Goal: Task Accomplishment & Management: Use online tool/utility

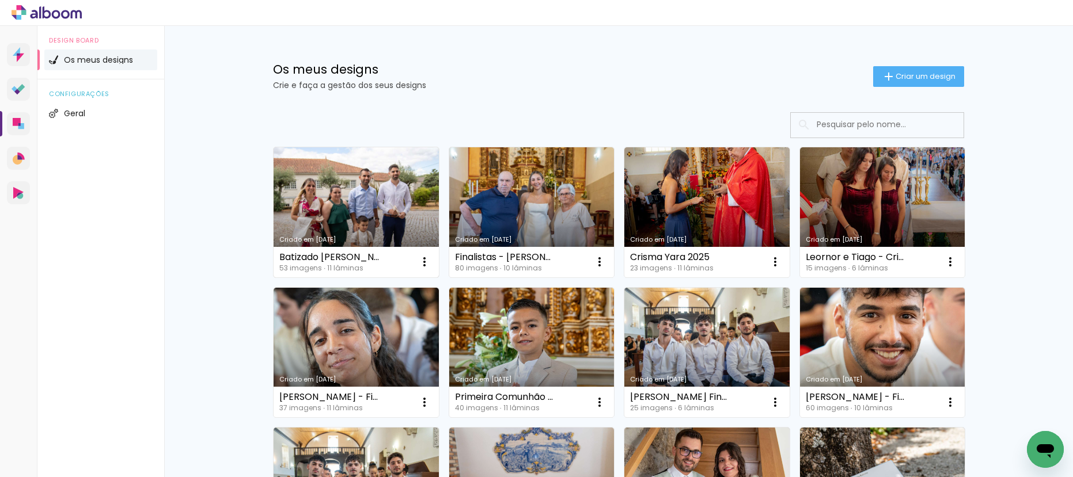
click at [350, 203] on link "Criado em [DATE]" at bounding box center [356, 212] width 165 height 130
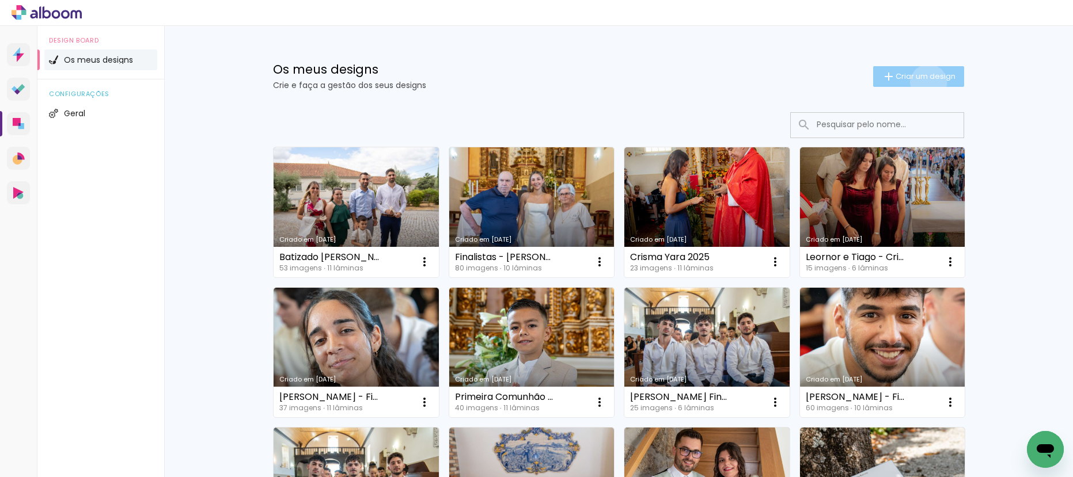
click at [922, 82] on paper-button "Criar um design" at bounding box center [918, 76] width 91 height 21
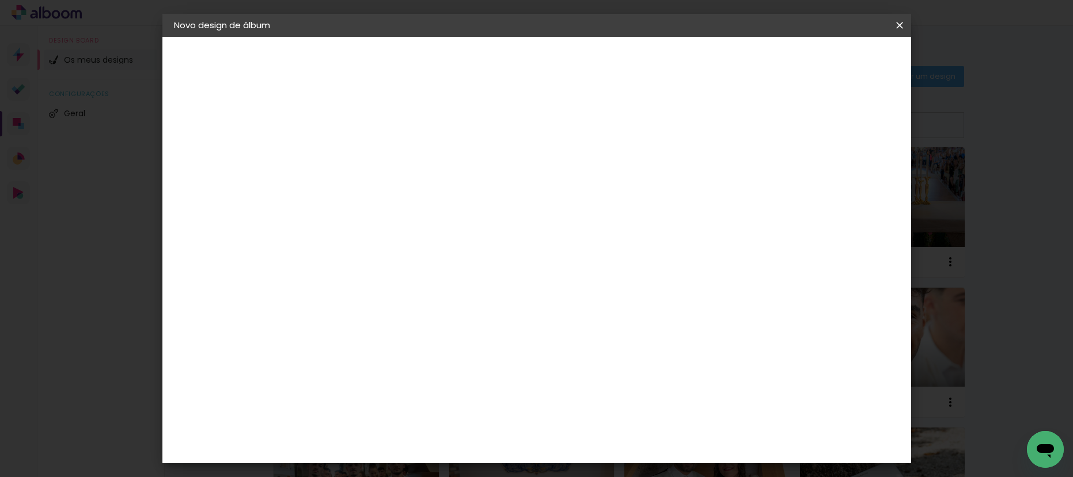
click at [362, 147] on input at bounding box center [362, 155] width 0 height 18
click at [366, 166] on paper-input-container "Título do álbum" at bounding box center [362, 155] width 8 height 29
click at [894, 26] on iron-icon at bounding box center [900, 26] width 14 height 12
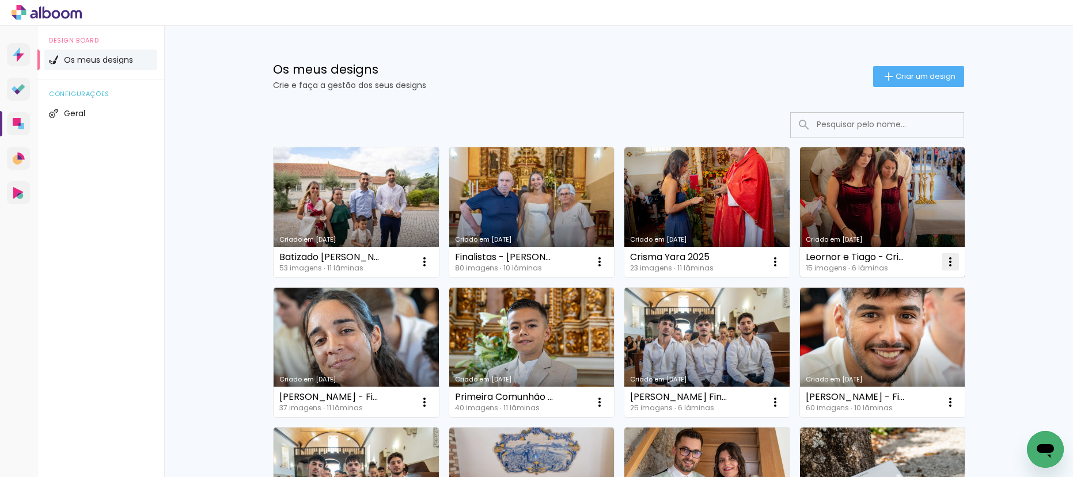
click at [950, 262] on iron-icon at bounding box center [950, 262] width 14 height 14
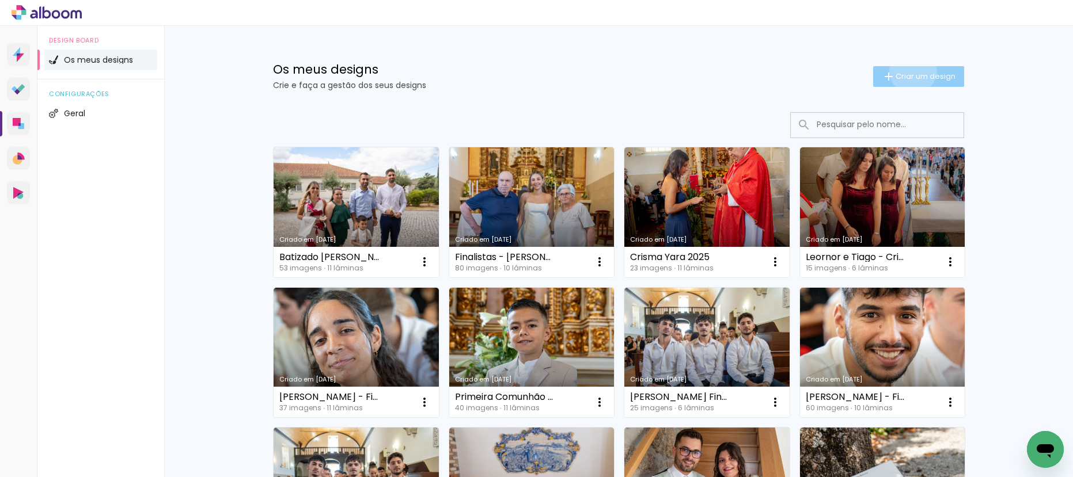
click at [906, 70] on paper-button "Criar um design" at bounding box center [918, 76] width 91 height 21
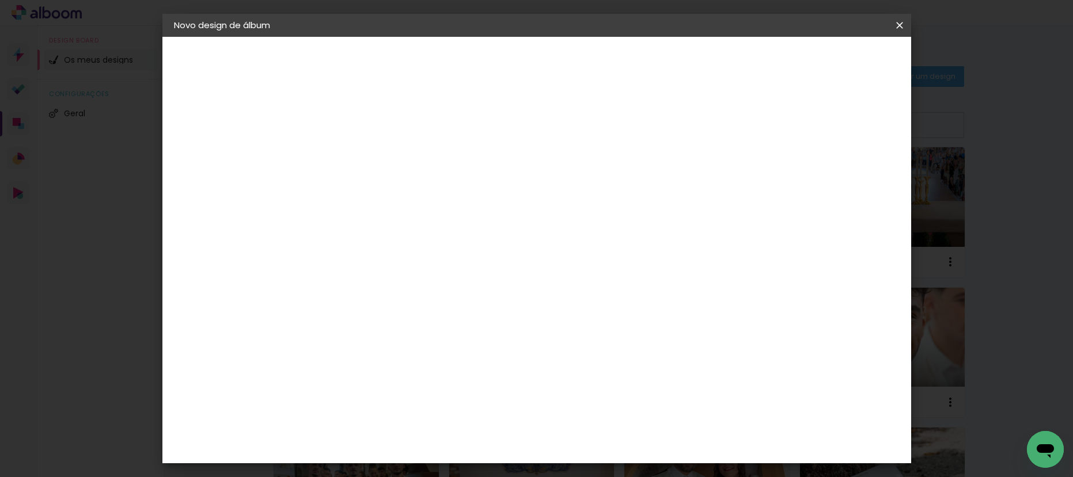
click at [362, 164] on div at bounding box center [362, 164] width 0 height 1
type input "Crisma Eduarda 2025"
type paper-input "Crisma Eduarda 2025"
drag, startPoint x: 859, startPoint y: 66, endPoint x: 856, endPoint y: 74, distance: 8.2
click at [0, 0] on slot "Avançar" at bounding box center [0, 0] width 0 height 0
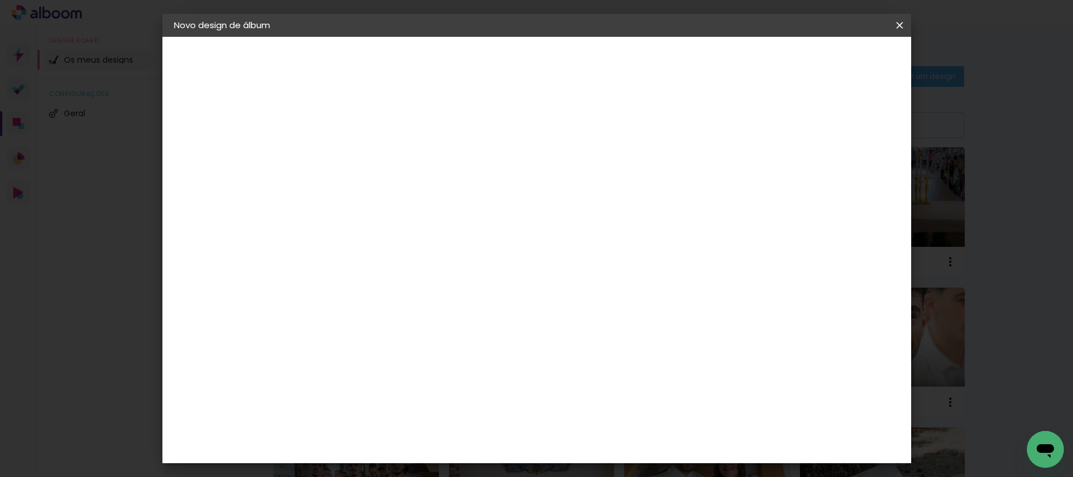
click at [531, 173] on paper-item "Tamanho Livre" at bounding box center [487, 177] width 87 height 30
click at [0, 0] on slot "Avançar" at bounding box center [0, 0] width 0 height 0
click at [337, 324] on input "30" at bounding box center [326, 326] width 30 height 17
drag, startPoint x: 337, startPoint y: 324, endPoint x: 293, endPoint y: 321, distance: 44.4
click at [293, 37] on quentale-album-spec "Iniciar design Iniciar design" at bounding box center [536, 37] width 749 height 0
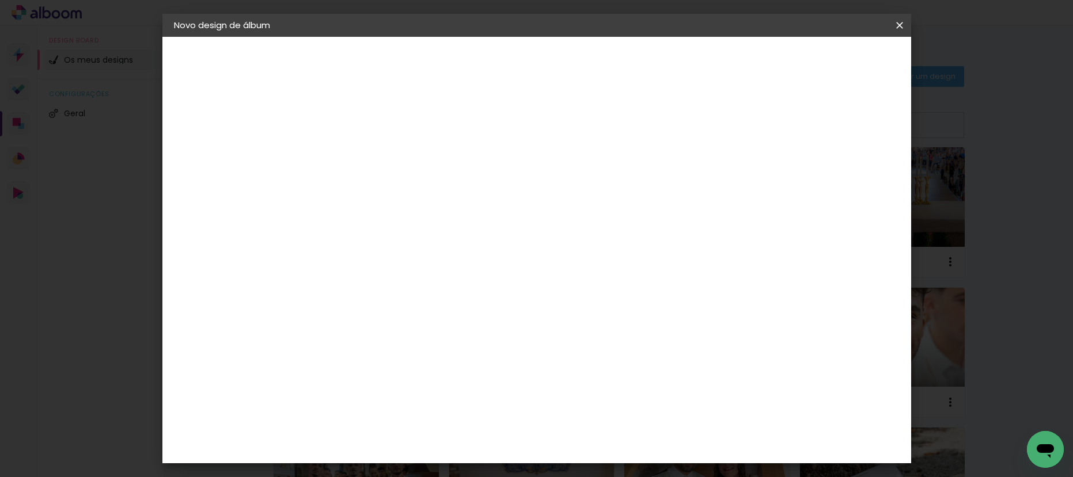
type input "20,5"
type paper-input "20,5"
drag, startPoint x: 612, startPoint y: 408, endPoint x: 597, endPoint y: 408, distance: 15.0
click at [597, 408] on input "60" at bounding box center [601, 408] width 30 height 17
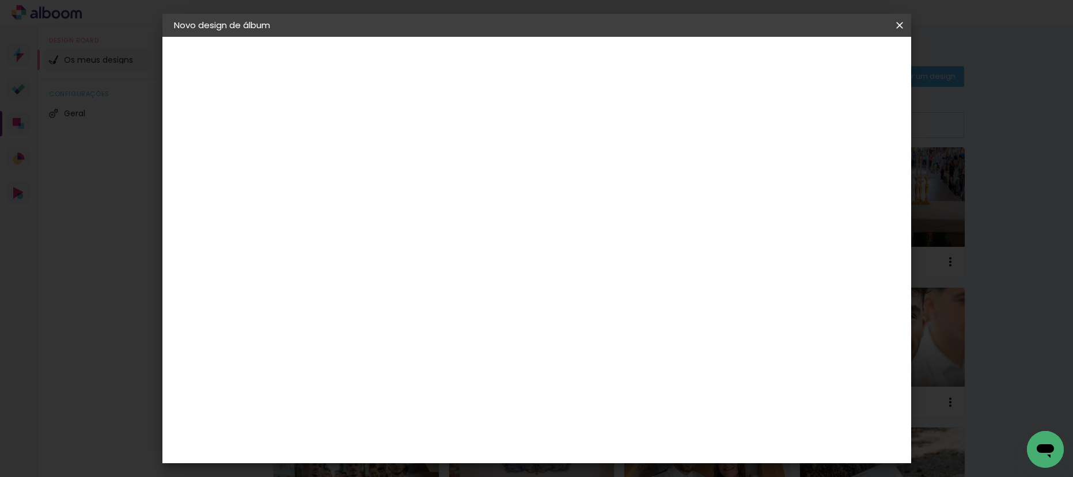
type input "41"
type paper-input "41"
click at [828, 62] on span "Iniciar design" at bounding box center [801, 61] width 52 height 8
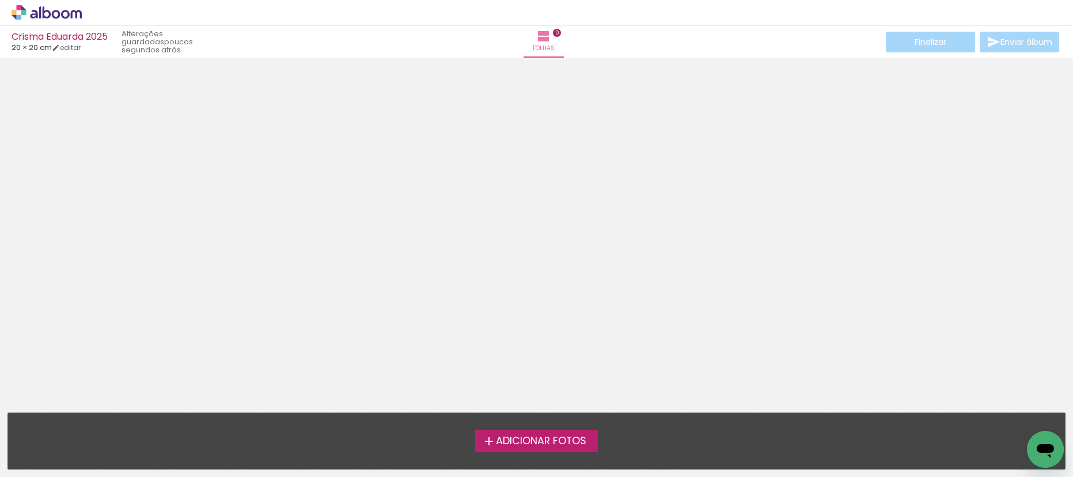
click at [556, 449] on label "Adicionar Fotos" at bounding box center [536, 441] width 123 height 22
click at [0, 0] on input "file" at bounding box center [0, 0] width 0 height 0
click at [551, 433] on label "Adicionar Fotos" at bounding box center [536, 441] width 123 height 22
click at [0, 0] on input "file" at bounding box center [0, 0] width 0 height 0
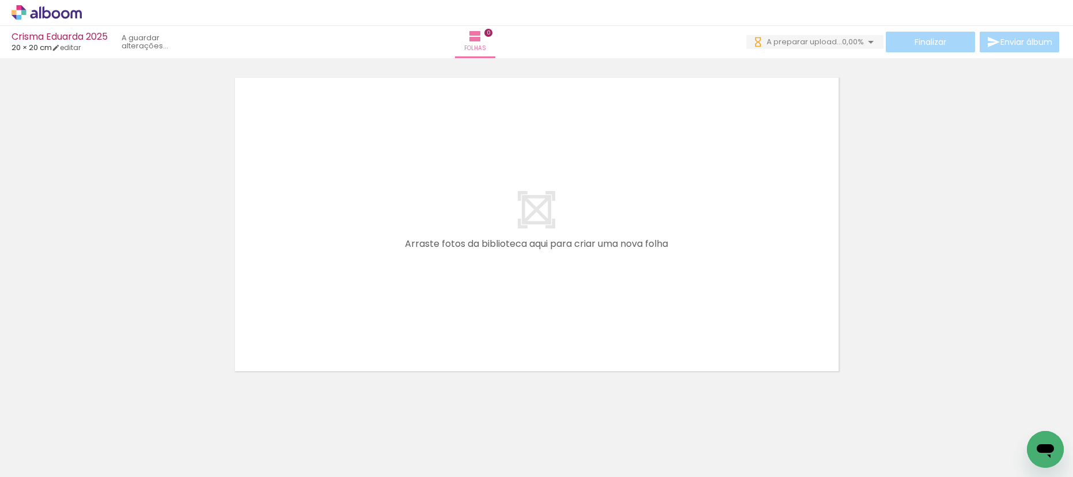
scroll to position [36, 0]
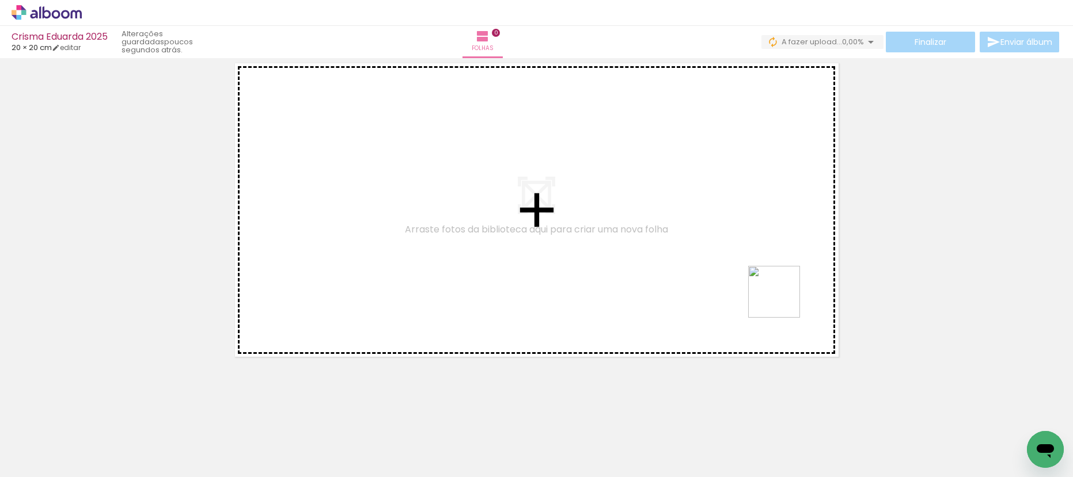
drag, startPoint x: 851, startPoint y: 358, endPoint x: 700, endPoint y: 245, distance: 188.0
click at [707, 257] on quentale-workspace at bounding box center [536, 238] width 1073 height 477
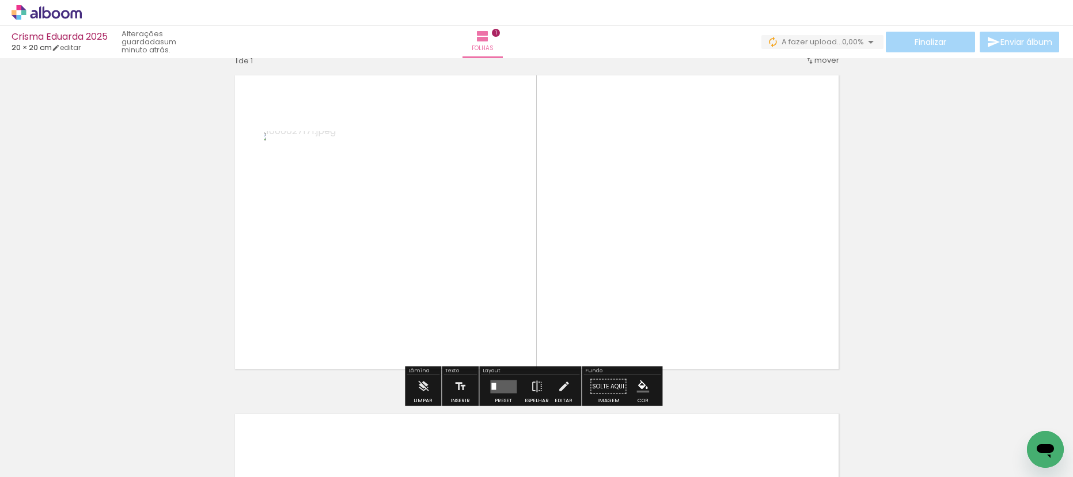
scroll to position [110, 0]
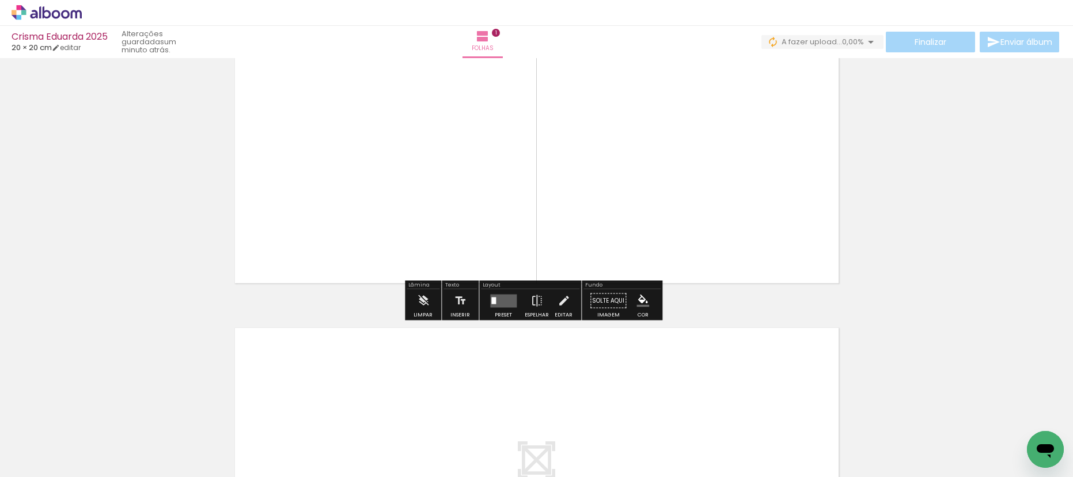
drag, startPoint x: 624, startPoint y: 352, endPoint x: 623, endPoint y: 360, distance: 7.6
click at [624, 352] on quentale-layouter at bounding box center [537, 475] width 620 height 310
drag, startPoint x: 619, startPoint y: 428, endPoint x: 651, endPoint y: 440, distance: 35.0
click at [650, 439] on div at bounding box center [631, 438] width 38 height 57
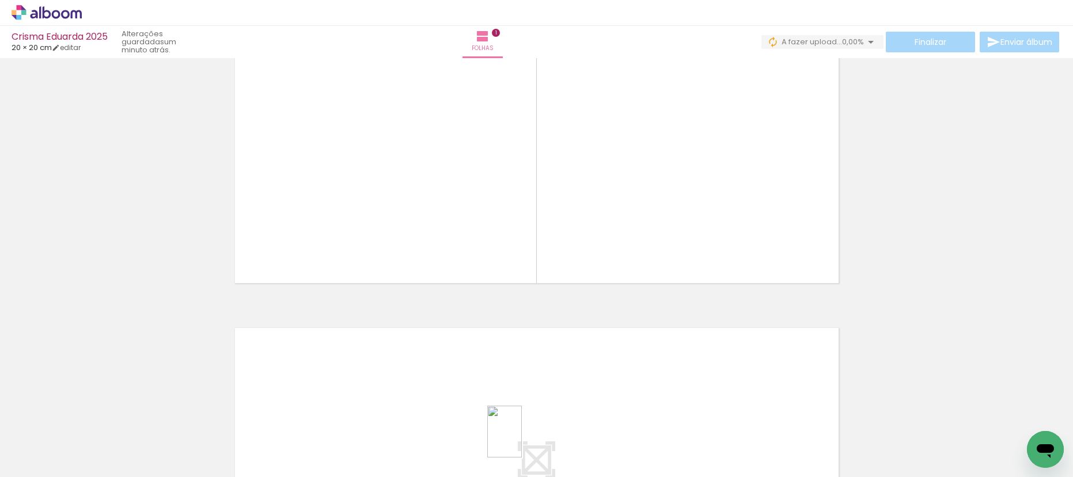
drag, startPoint x: 514, startPoint y: 443, endPoint x: 526, endPoint y: 443, distance: 12.7
click at [521, 443] on div at bounding box center [502, 438] width 38 height 57
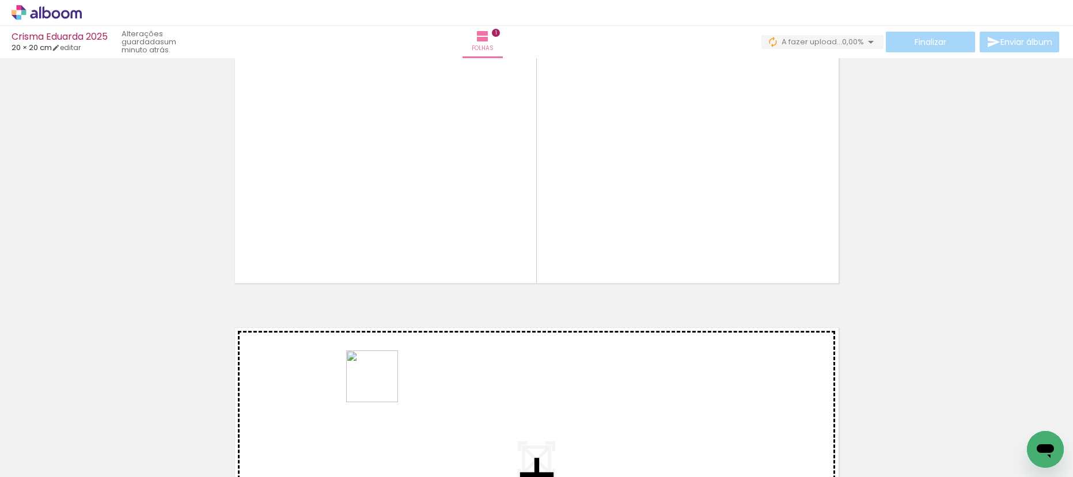
drag, startPoint x: 313, startPoint y: 431, endPoint x: 381, endPoint y: 385, distance: 82.9
click at [381, 385] on quentale-workspace at bounding box center [536, 238] width 1073 height 477
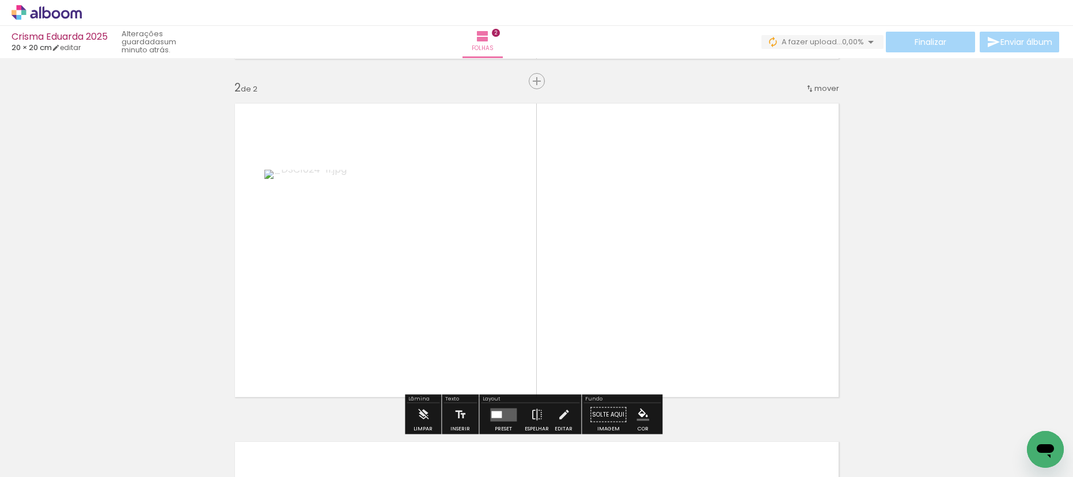
scroll to position [354, 0]
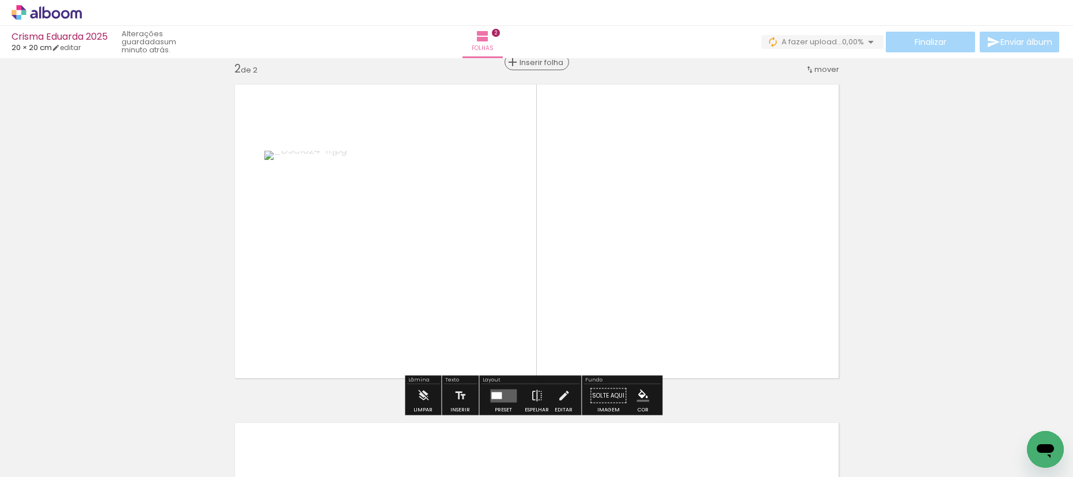
click at [532, 62] on span "Inserir folha" at bounding box center [541, 62] width 45 height 7
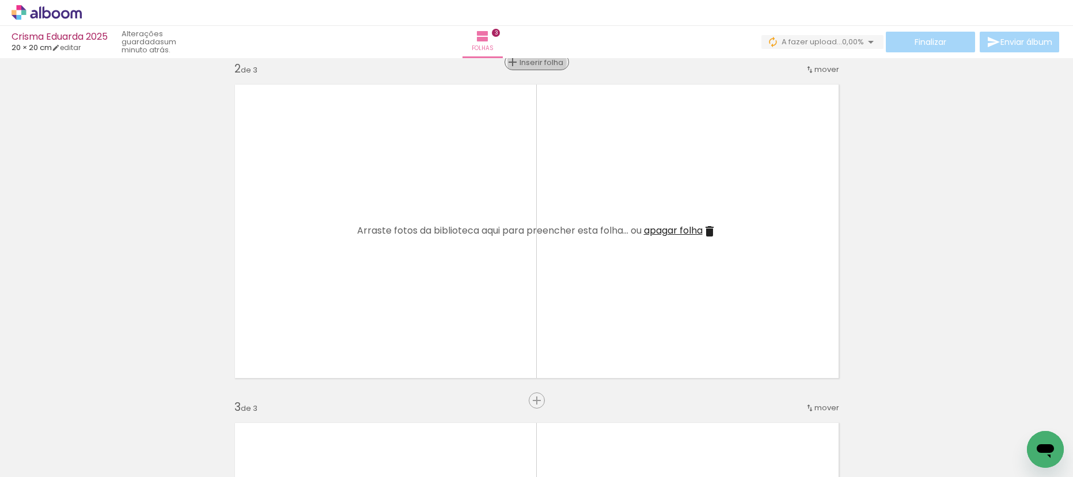
click at [532, 62] on span "Inserir folha" at bounding box center [541, 62] width 45 height 7
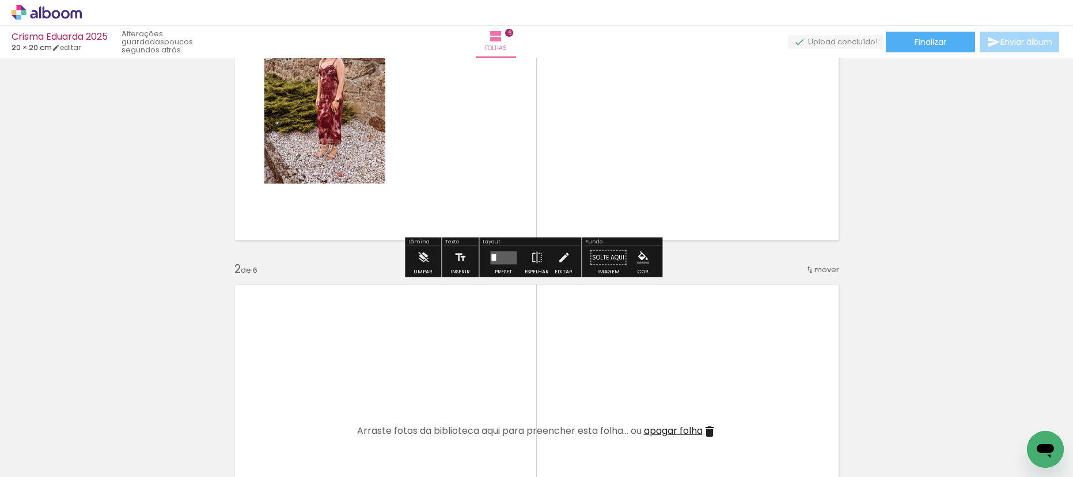
scroll to position [374, 0]
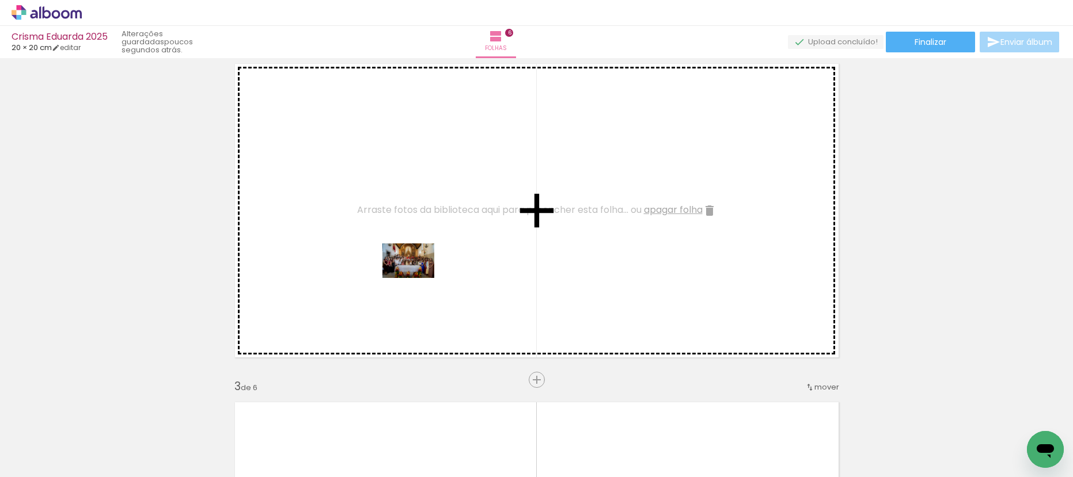
drag, startPoint x: 232, startPoint y: 389, endPoint x: 417, endPoint y: 278, distance: 216.2
click at [417, 278] on quentale-workspace at bounding box center [536, 238] width 1073 height 477
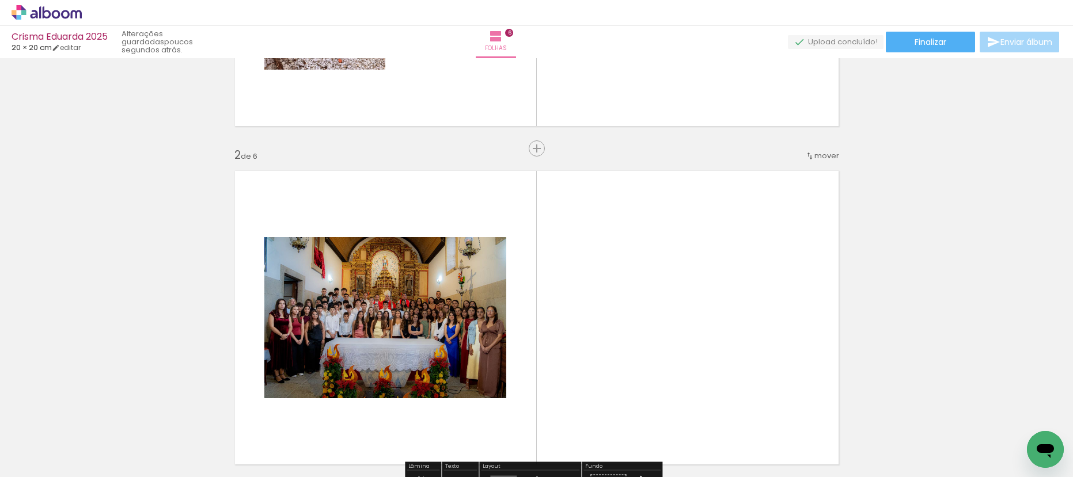
scroll to position [413, 0]
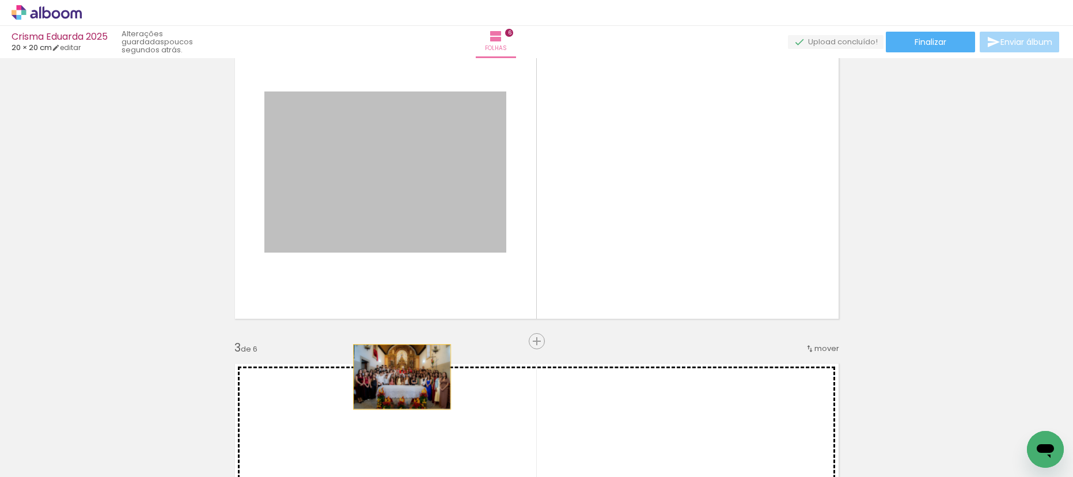
drag, startPoint x: 409, startPoint y: 270, endPoint x: 403, endPoint y: 381, distance: 111.4
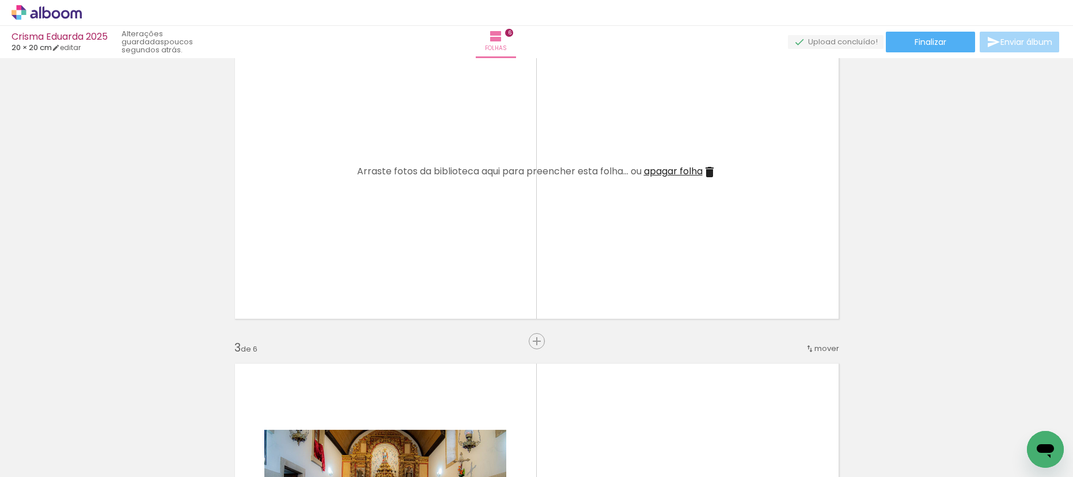
drag, startPoint x: 566, startPoint y: 442, endPoint x: 542, endPoint y: 185, distance: 257.9
click at [537, 193] on quentale-workspace at bounding box center [536, 238] width 1073 height 477
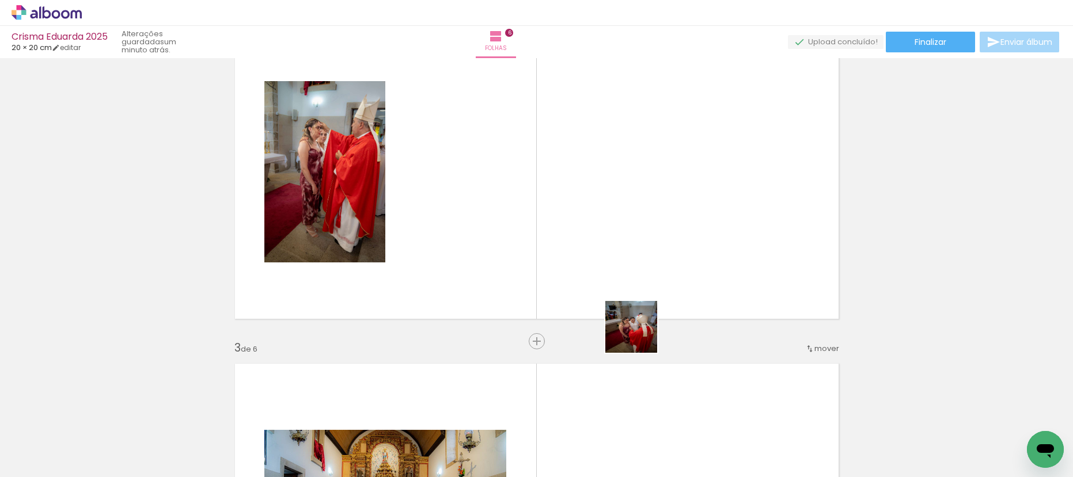
drag, startPoint x: 641, startPoint y: 399, endPoint x: 621, endPoint y: 210, distance: 189.9
click at [624, 224] on quentale-workspace at bounding box center [536, 238] width 1073 height 477
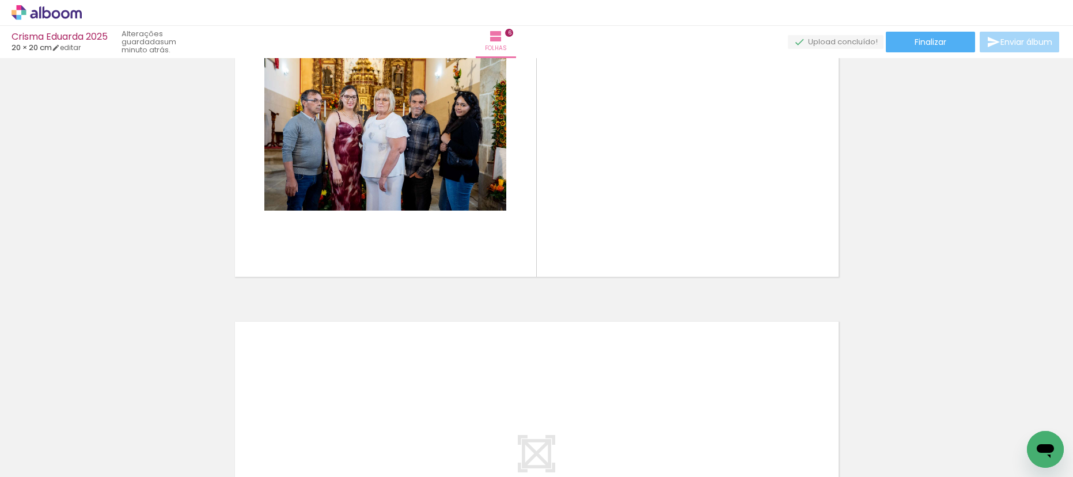
scroll to position [1813, 0]
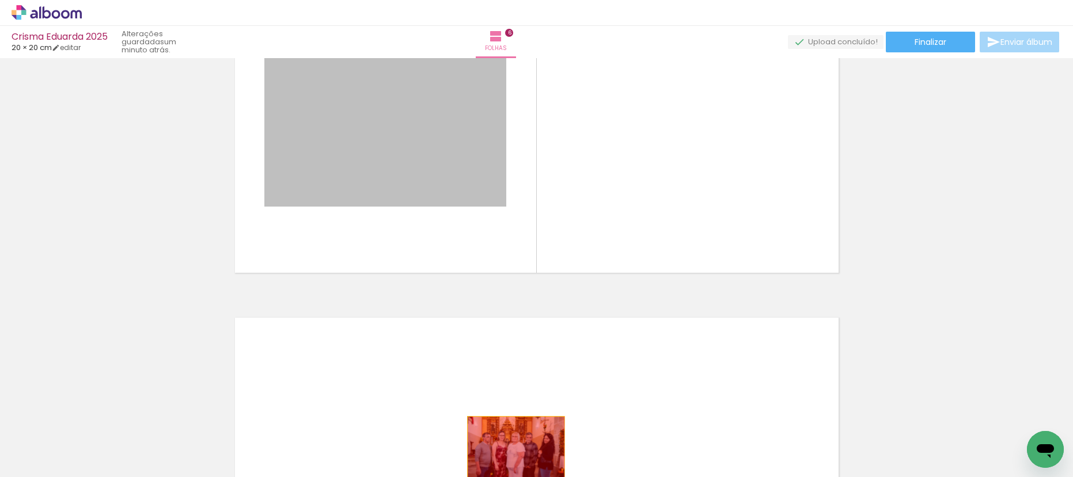
drag, startPoint x: 462, startPoint y: 274, endPoint x: 512, endPoint y: 451, distance: 183.8
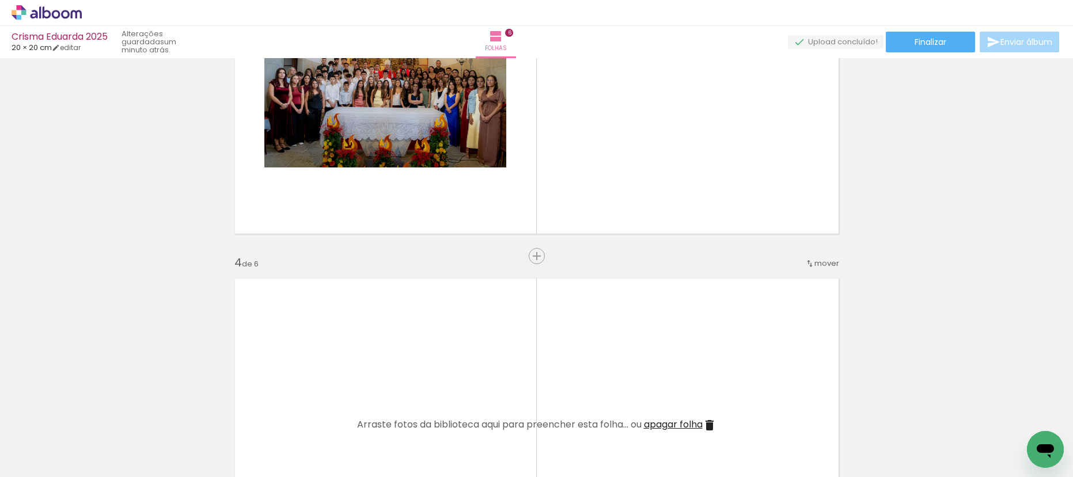
scroll to position [864, 0]
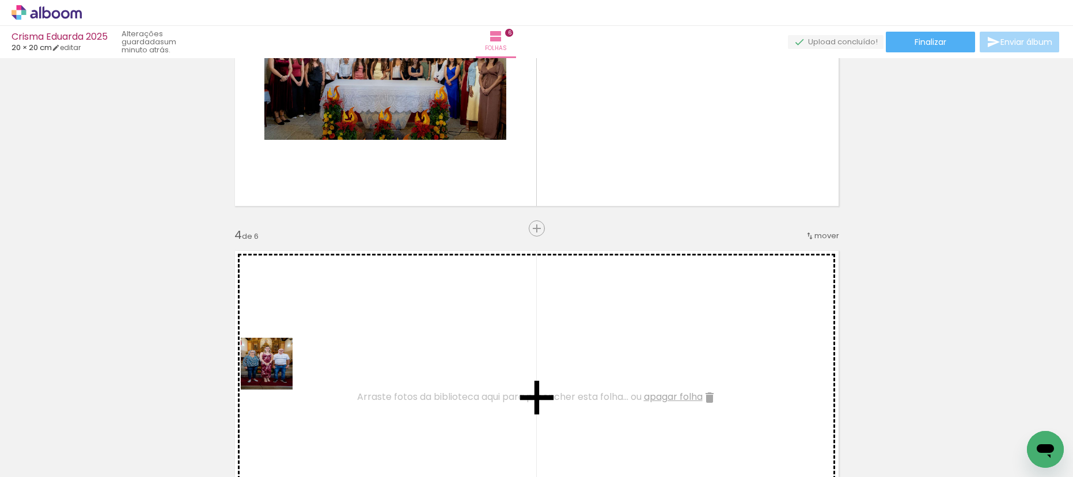
drag, startPoint x: 188, startPoint y: 431, endPoint x: 299, endPoint y: 358, distance: 133.5
click at [299, 358] on quentale-workspace at bounding box center [536, 238] width 1073 height 477
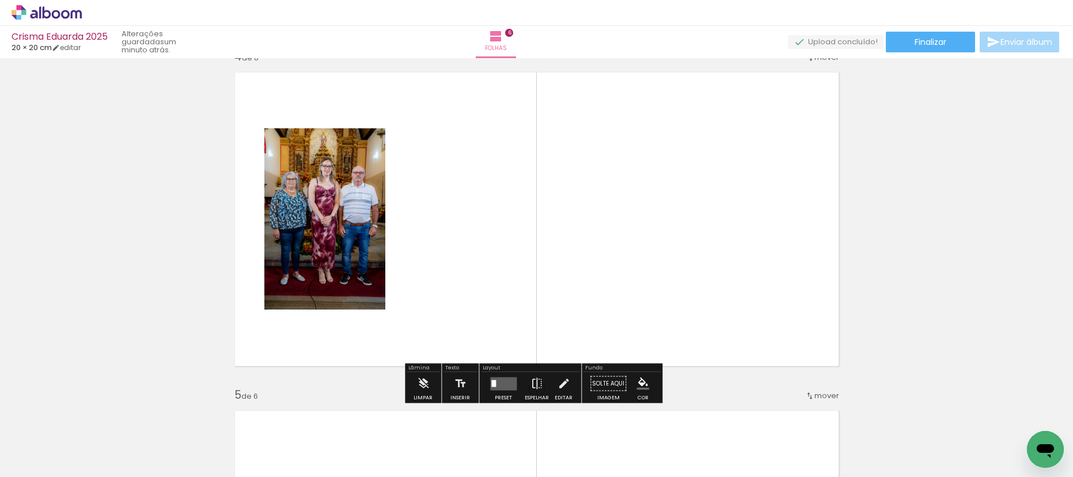
scroll to position [1045, 0]
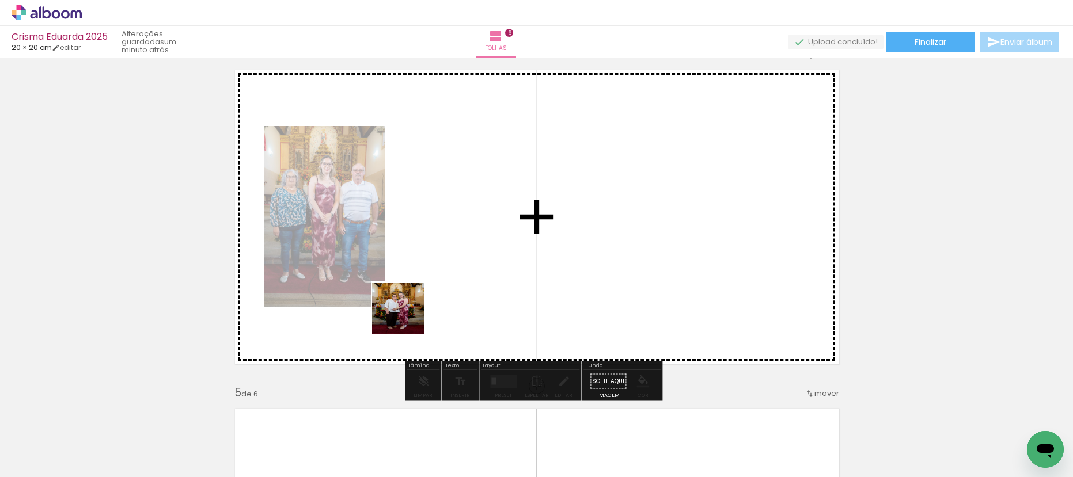
drag, startPoint x: 250, startPoint y: 452, endPoint x: 442, endPoint y: 293, distance: 249.5
click at [442, 293] on quentale-workspace at bounding box center [536, 238] width 1073 height 477
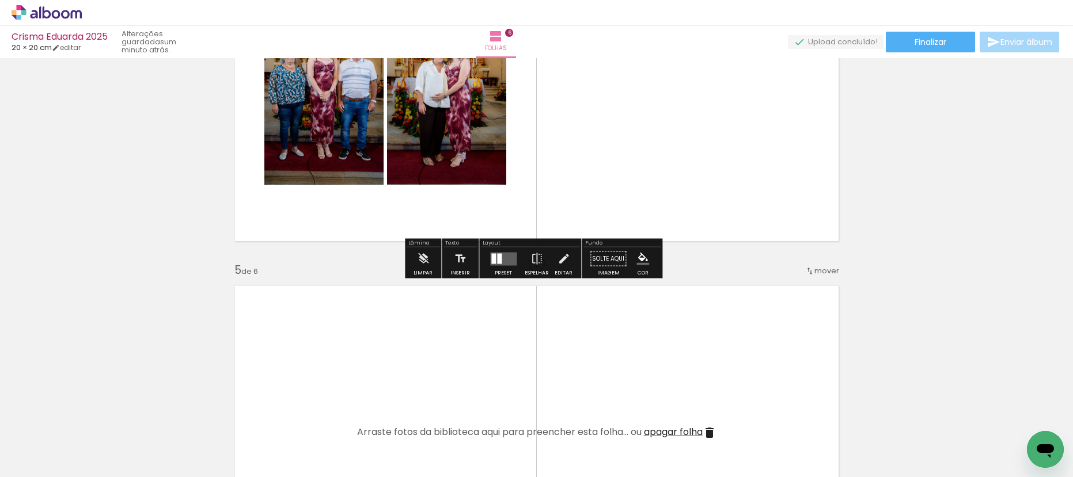
scroll to position [1323, 0]
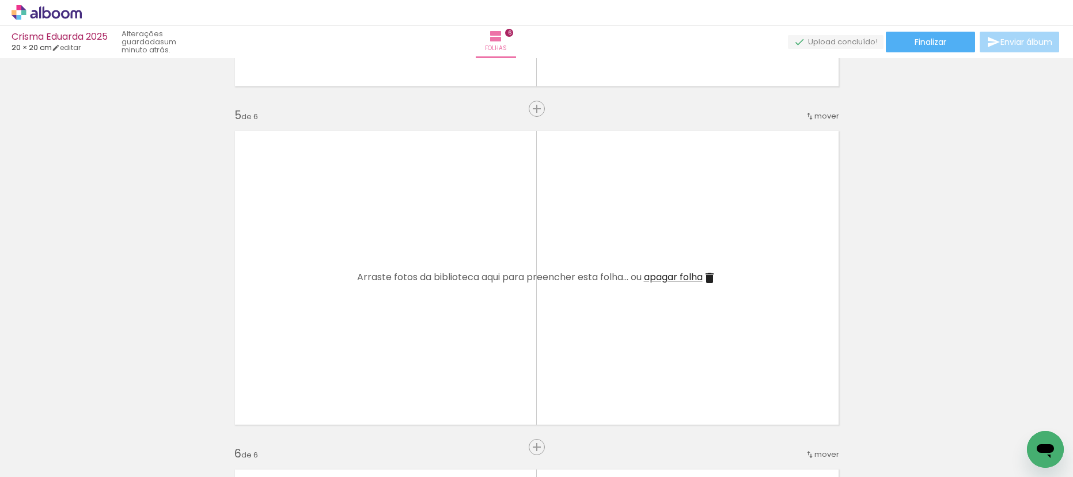
drag, startPoint x: 338, startPoint y: 425, endPoint x: 400, endPoint y: 343, distance: 102.9
click at [400, 343] on quentale-workspace at bounding box center [536, 238] width 1073 height 477
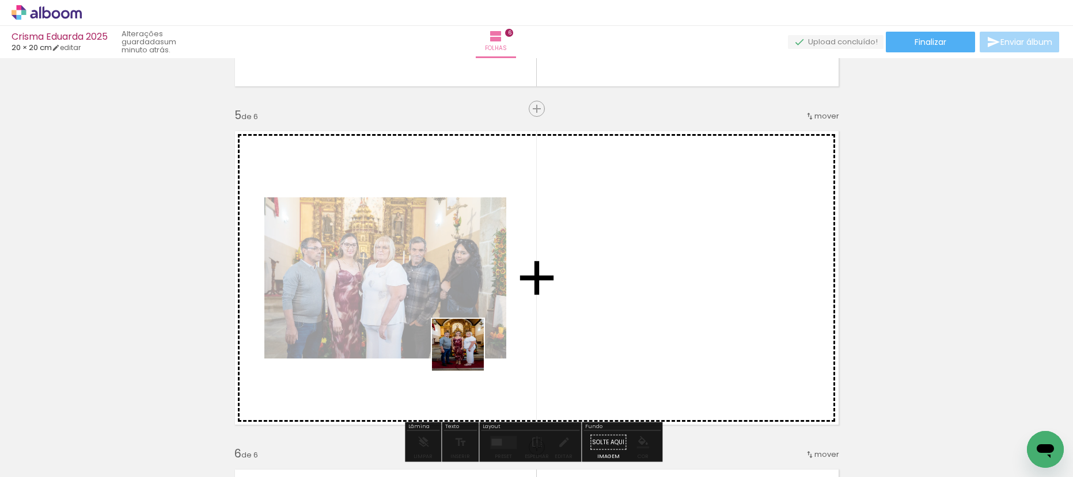
drag, startPoint x: 382, startPoint y: 435, endPoint x: 585, endPoint y: 274, distance: 258.6
click at [568, 282] on quentale-workspace at bounding box center [536, 238] width 1073 height 477
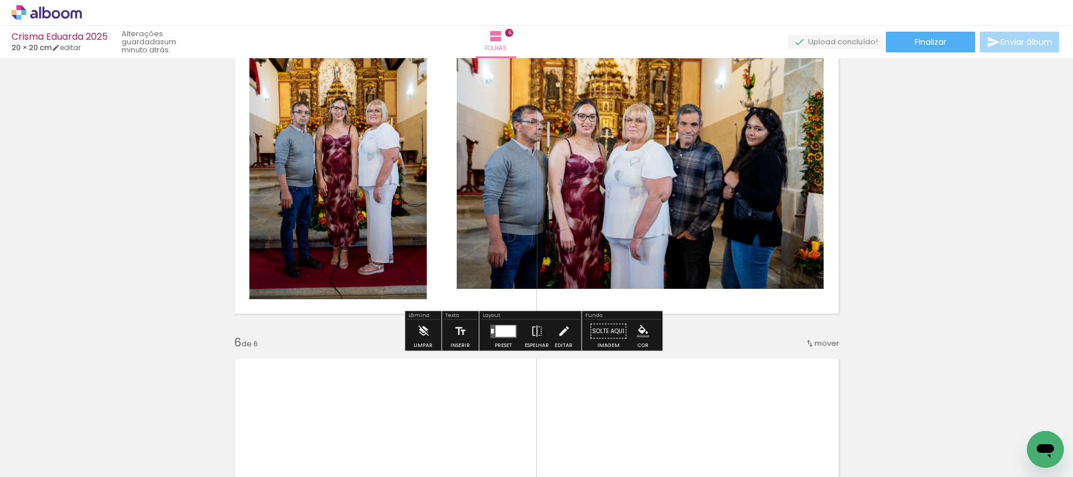
scroll to position [1503, 0]
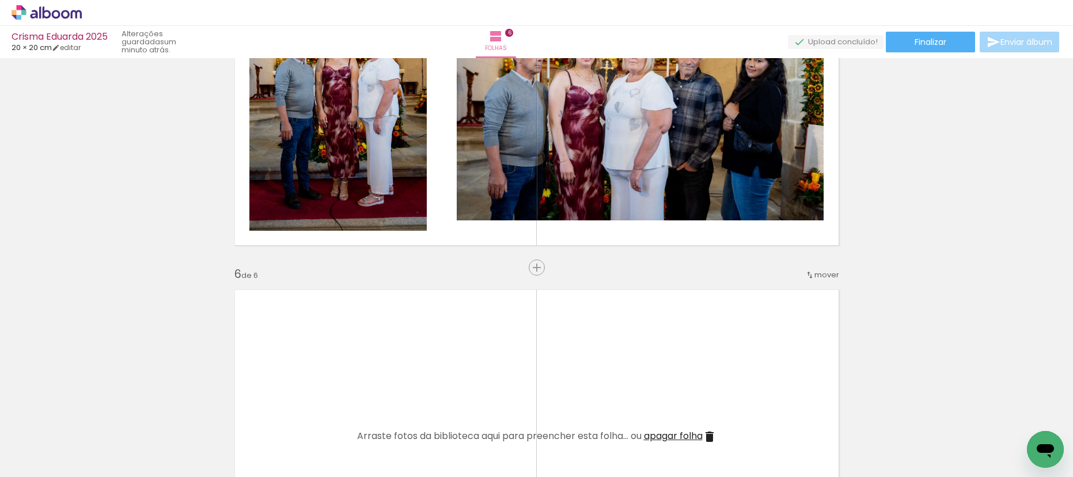
drag, startPoint x: 449, startPoint y: 441, endPoint x: 481, endPoint y: 378, distance: 69.8
click at [464, 375] on quentale-workspace at bounding box center [536, 238] width 1073 height 477
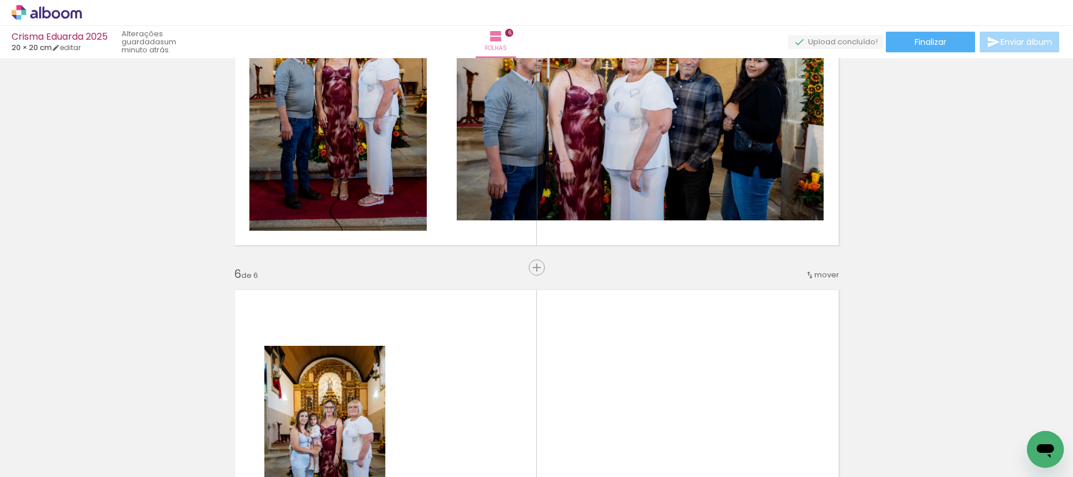
drag, startPoint x: 522, startPoint y: 437, endPoint x: 518, endPoint y: 349, distance: 87.6
click at [519, 359] on quentale-workspace at bounding box center [536, 238] width 1073 height 477
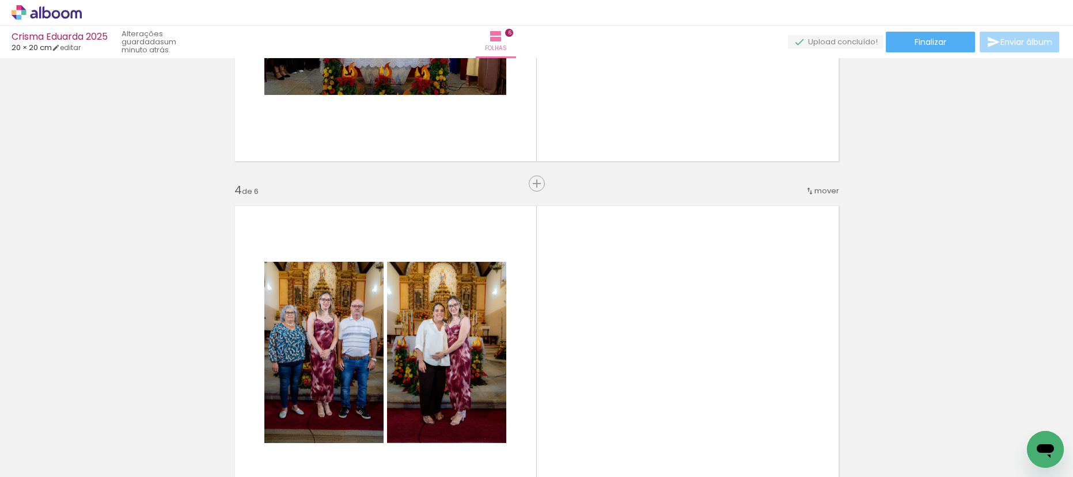
scroll to position [909, 0]
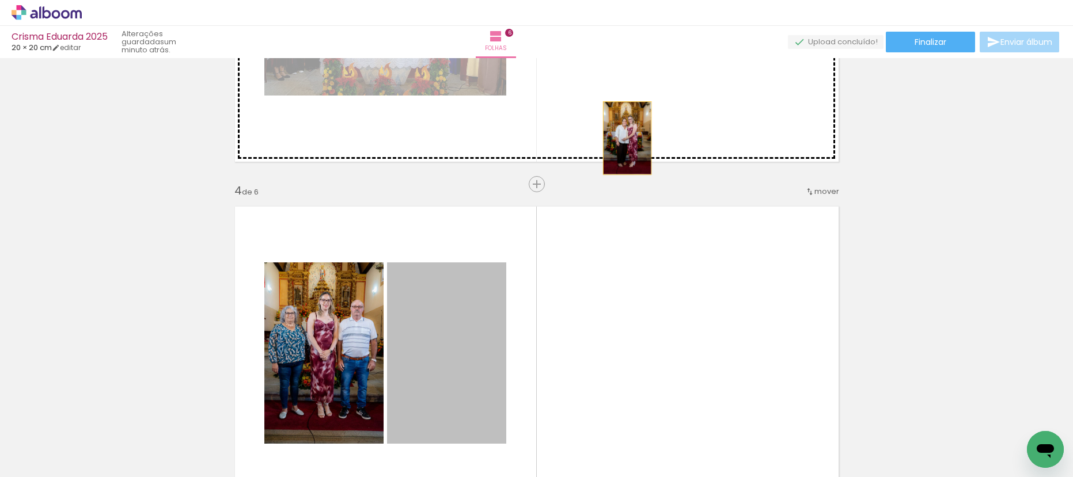
drag, startPoint x: 465, startPoint y: 340, endPoint x: 633, endPoint y: 128, distance: 271.3
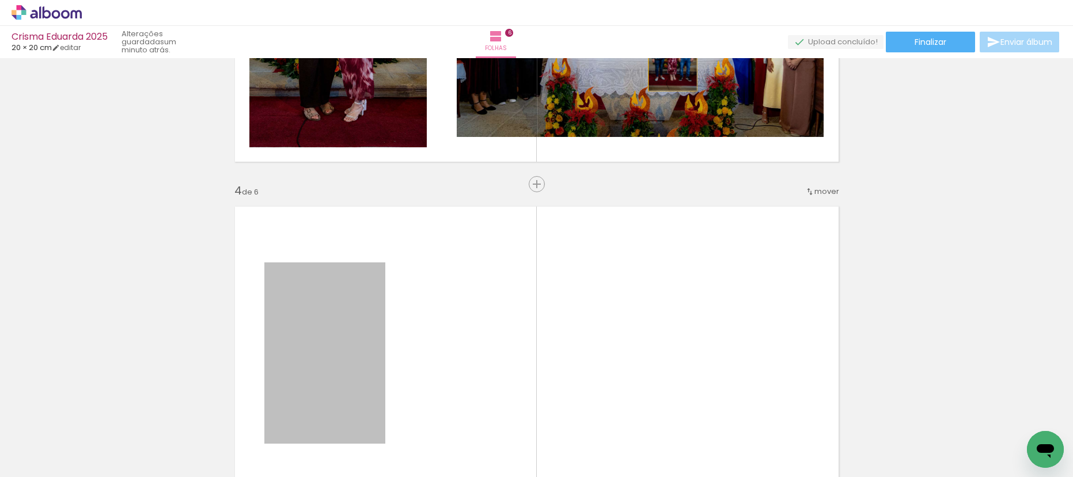
drag, startPoint x: 413, startPoint y: 280, endPoint x: 668, endPoint y: 55, distance: 340.2
click at [668, 0] on div "[PERSON_NAME] 2025 20 × 20 cm editar um minuto atrás. Folhas 6 Finalizar Enviar…" at bounding box center [536, 0] width 1073 height 0
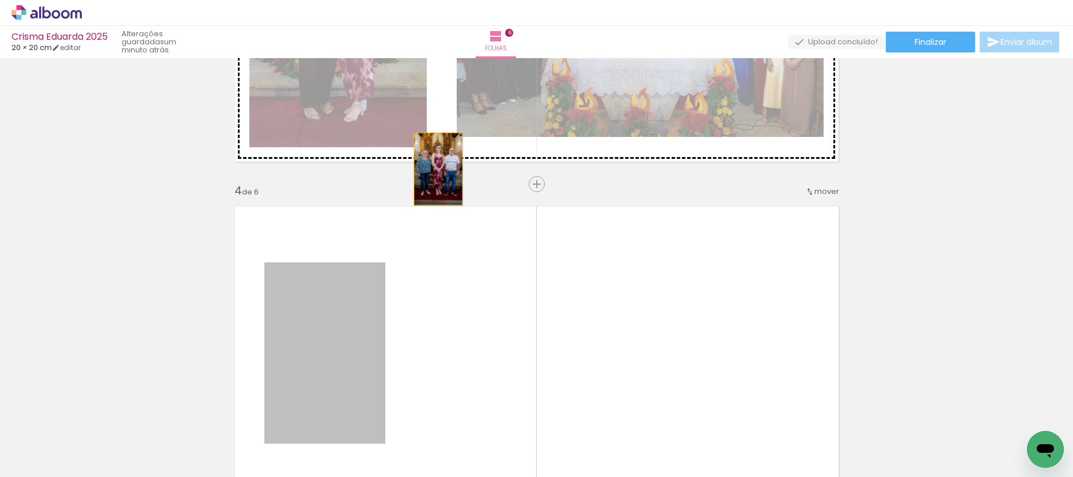
drag, startPoint x: 407, startPoint y: 256, endPoint x: 434, endPoint y: 169, distance: 90.4
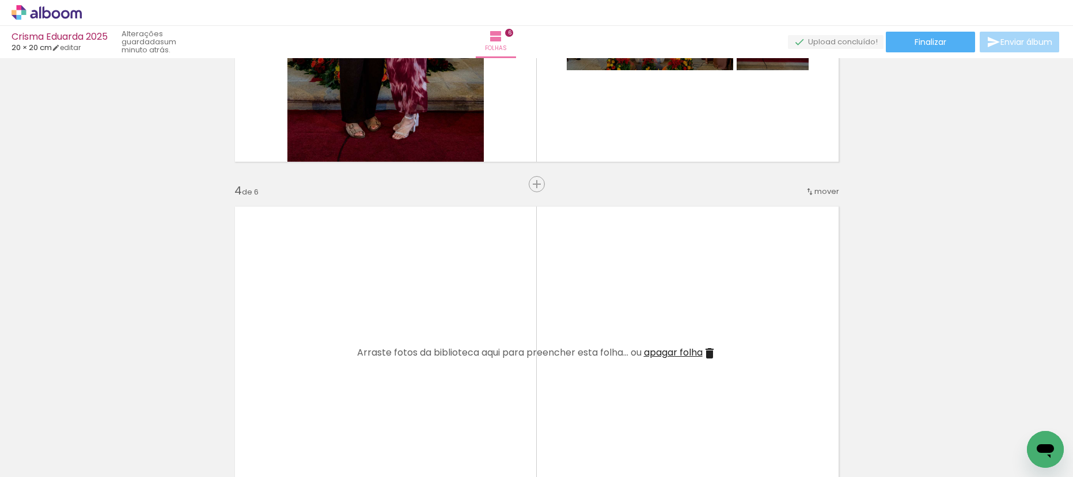
click at [690, 354] on span "apagar folha" at bounding box center [673, 352] width 59 height 13
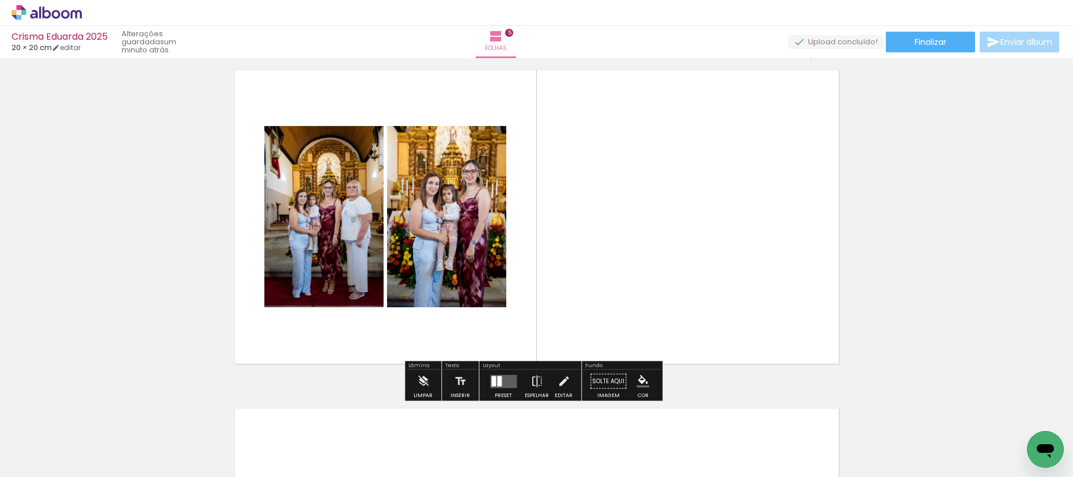
scroll to position [1531, 0]
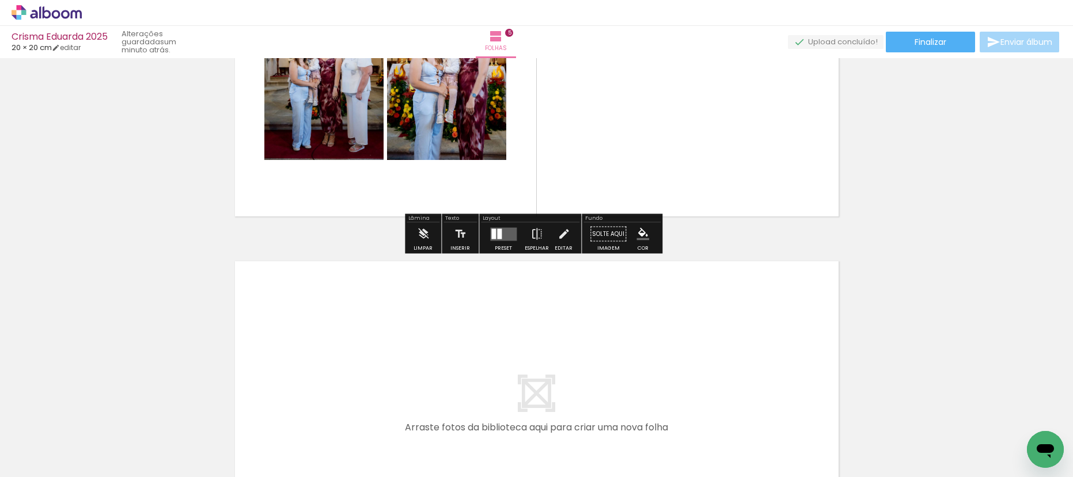
drag, startPoint x: 822, startPoint y: 443, endPoint x: 694, endPoint y: 378, distance: 143.7
click at [694, 378] on quentale-workspace at bounding box center [536, 238] width 1073 height 477
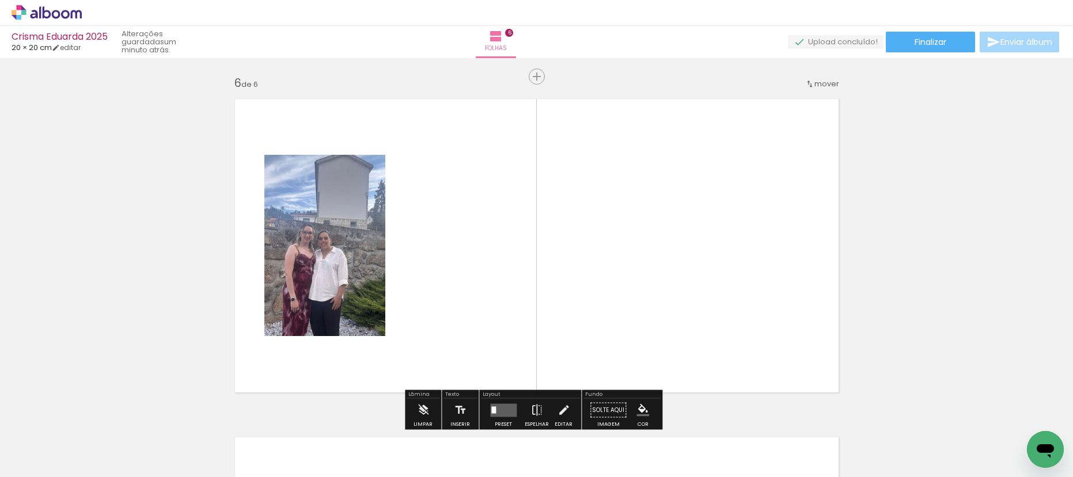
scroll to position [1708, 0]
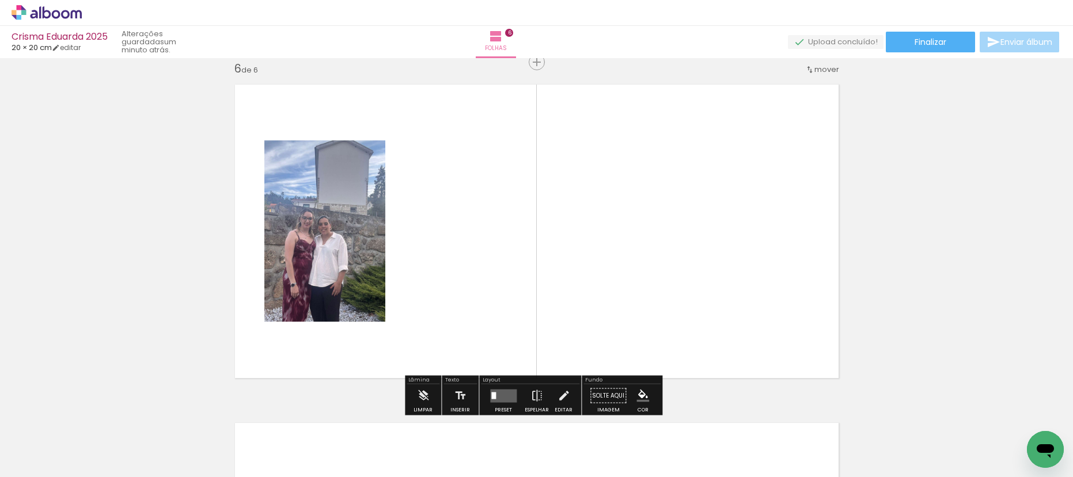
drag, startPoint x: 817, startPoint y: 354, endPoint x: 664, endPoint y: 253, distance: 182.9
click at [696, 276] on quentale-workspace at bounding box center [536, 238] width 1073 height 477
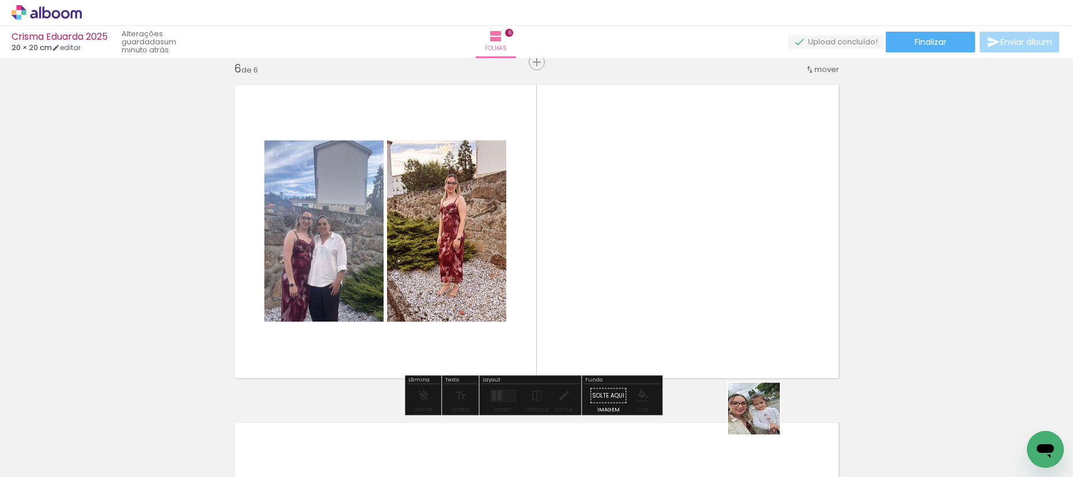
drag, startPoint x: 767, startPoint y: 440, endPoint x: 717, endPoint y: 282, distance: 166.1
click at [725, 288] on quentale-workspace at bounding box center [536, 238] width 1073 height 477
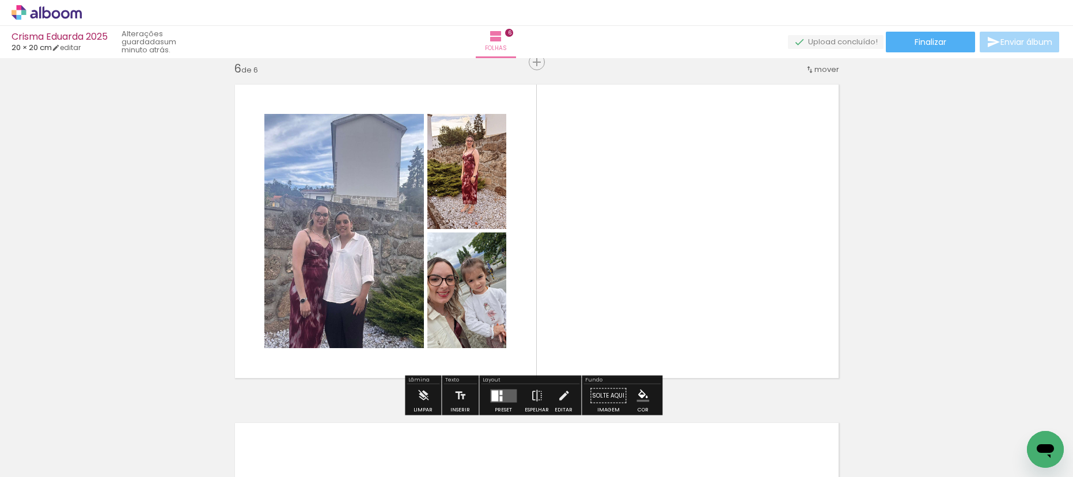
drag, startPoint x: 705, startPoint y: 392, endPoint x: 679, endPoint y: 250, distance: 144.6
click at [684, 290] on quentale-workspace at bounding box center [536, 238] width 1073 height 477
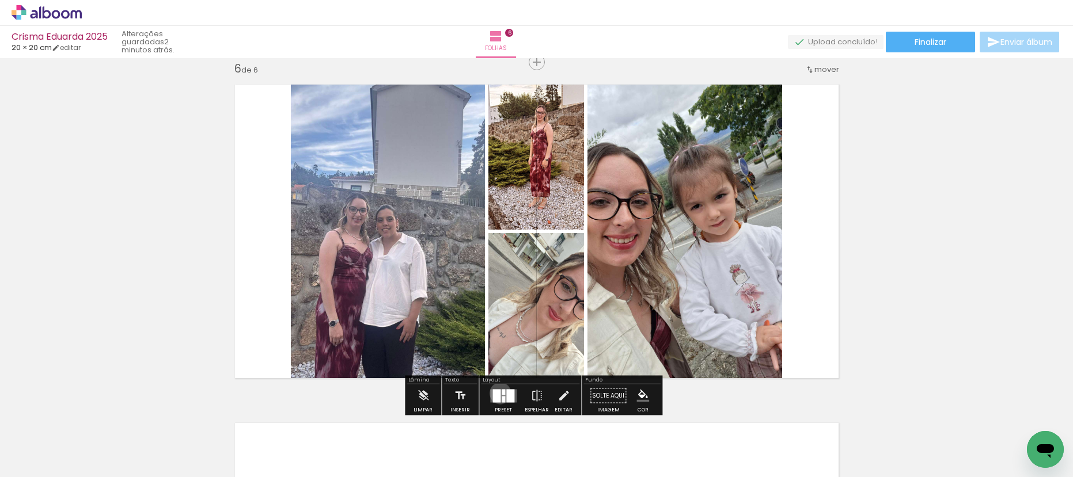
click at [498, 393] on div at bounding box center [496, 395] width 8 height 13
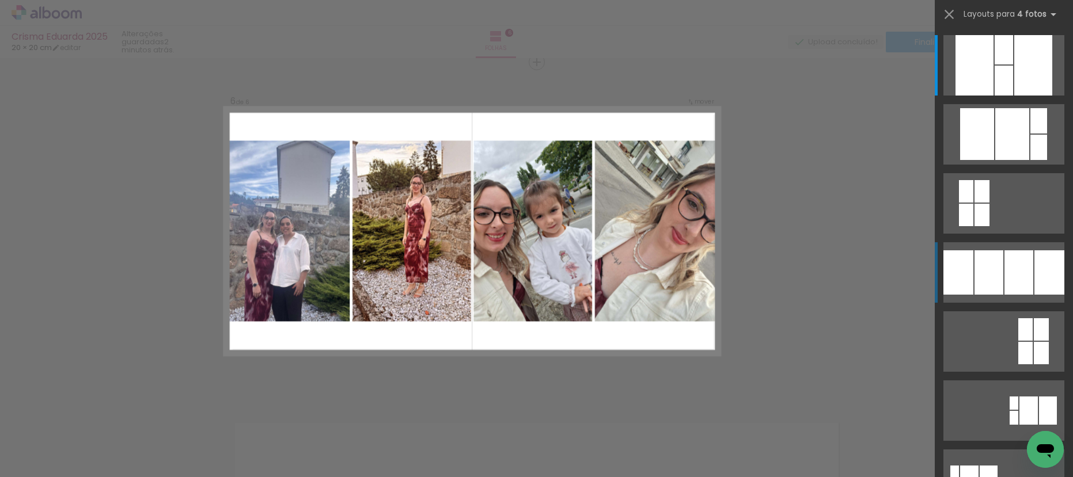
click at [1015, 272] on div at bounding box center [1018, 273] width 29 height 44
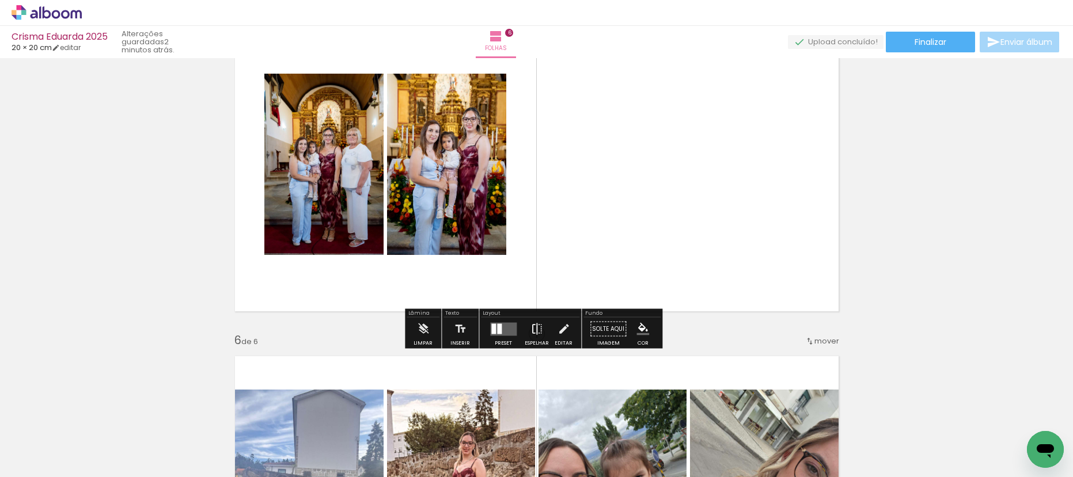
scroll to position [1436, 0]
click at [497, 329] on div at bounding box center [499, 329] width 5 height 10
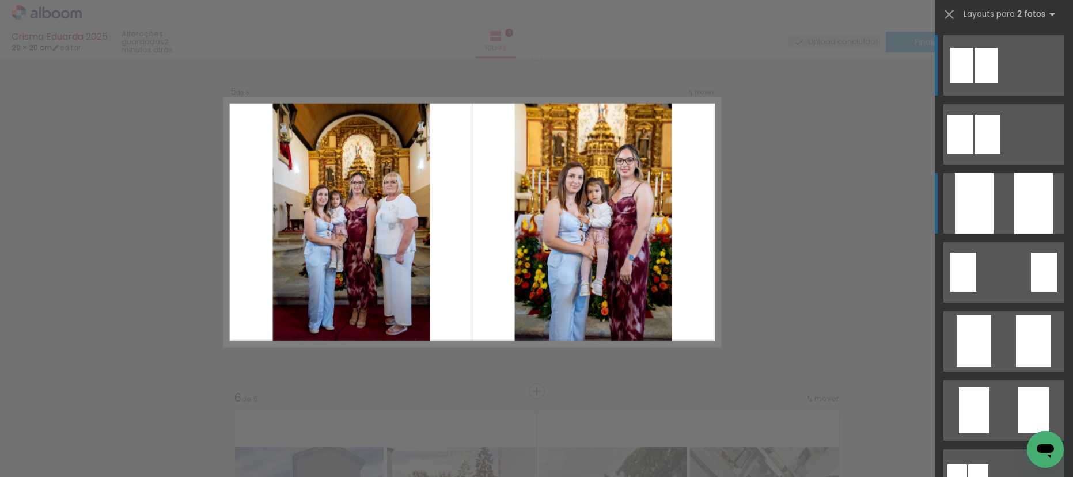
scroll to position [1369, 0]
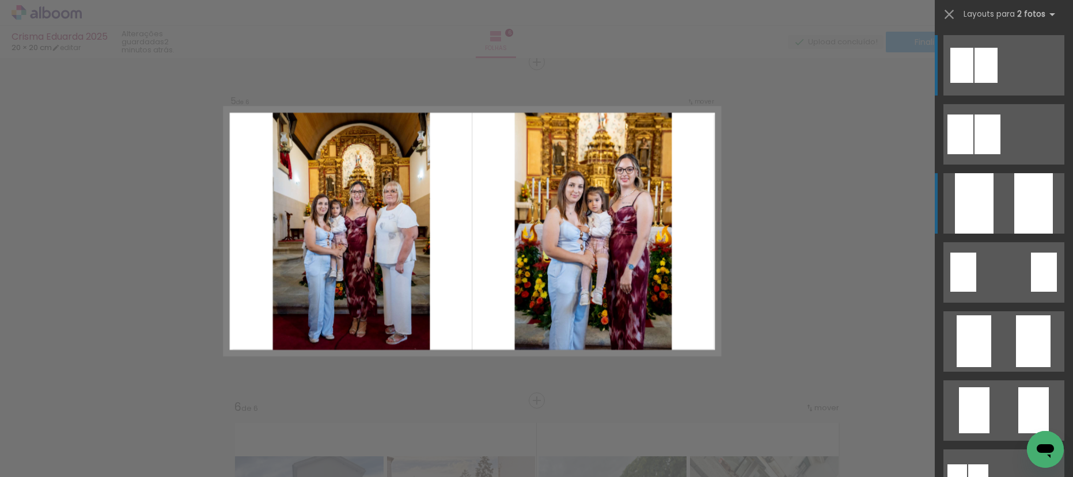
click at [1019, 214] on div at bounding box center [1033, 203] width 39 height 60
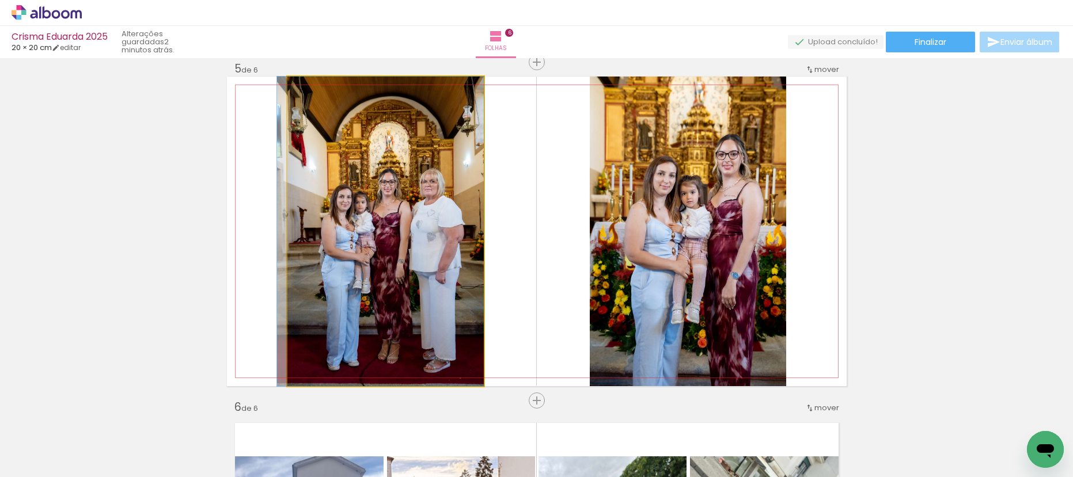
drag, startPoint x: 426, startPoint y: 247, endPoint x: 400, endPoint y: 225, distance: 34.4
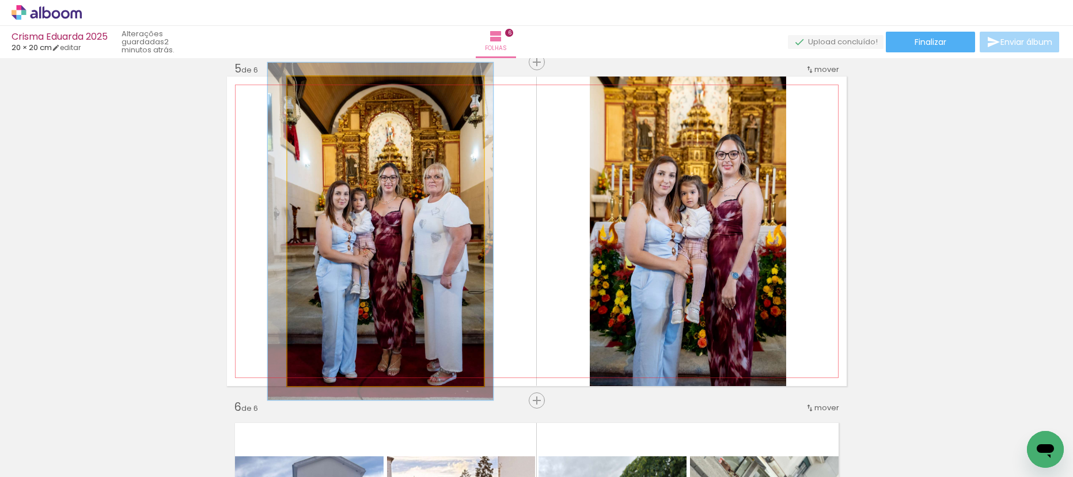
type paper-slider "110"
click at [313, 86] on div at bounding box center [318, 89] width 10 height 10
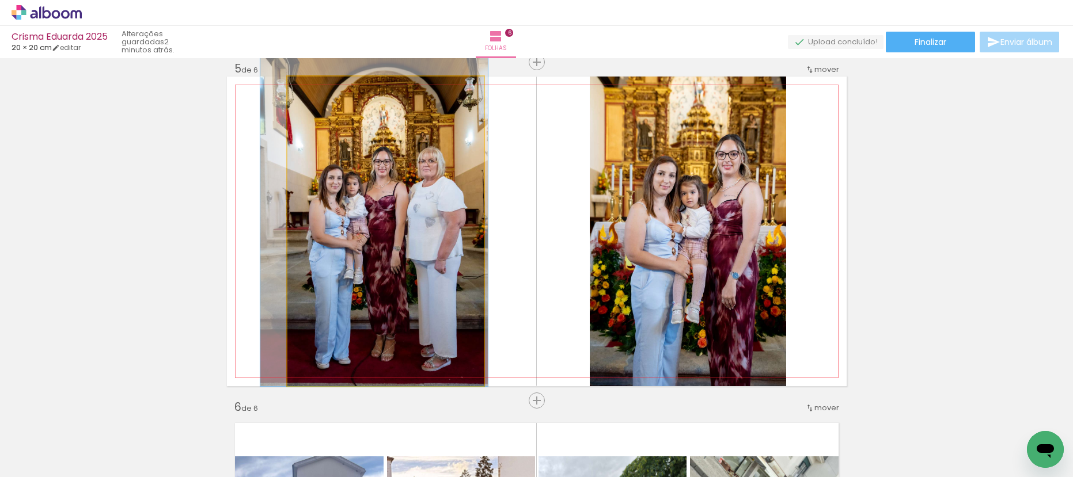
drag, startPoint x: 386, startPoint y: 170, endPoint x: 380, endPoint y: 138, distance: 32.9
click at [386, 161] on quentale-photo at bounding box center [385, 232] width 196 height 310
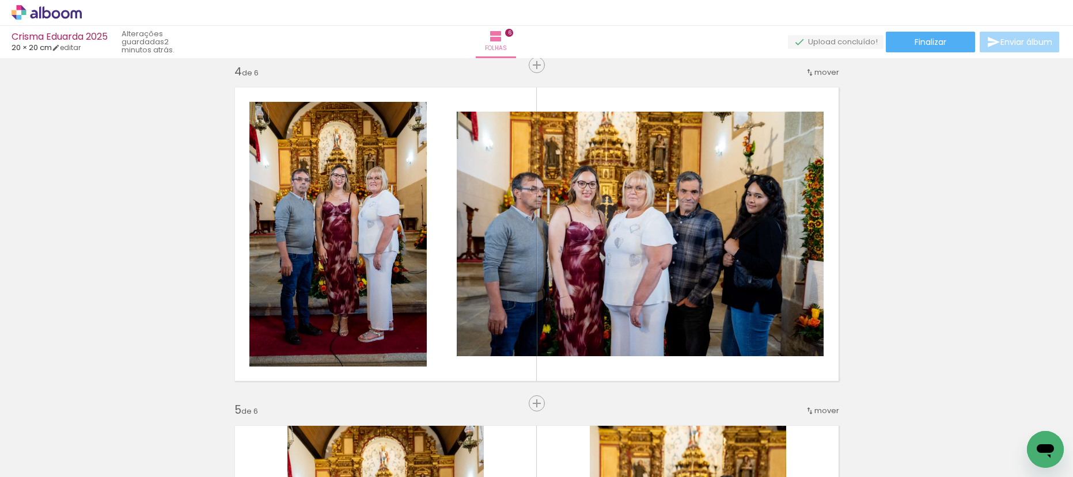
scroll to position [1027, 0]
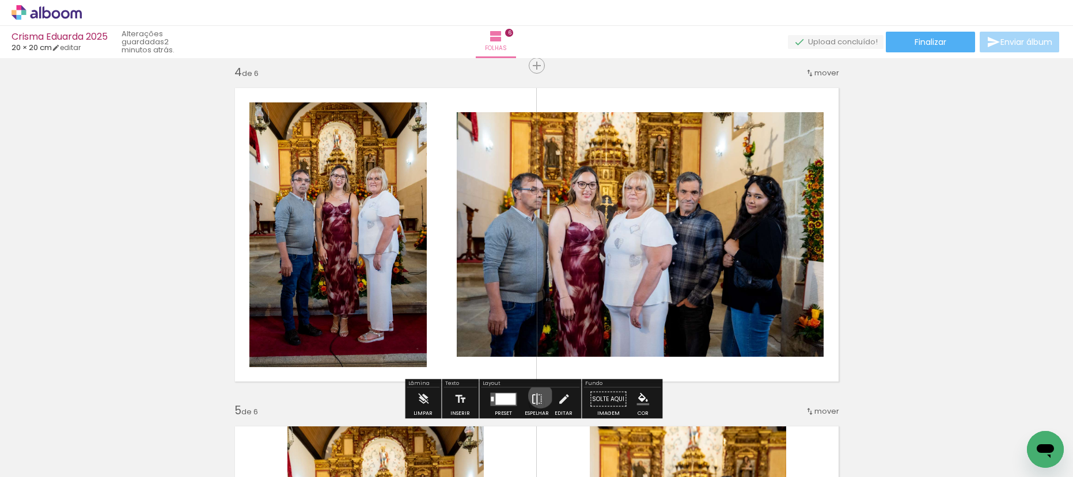
click at [538, 396] on iron-icon at bounding box center [536, 399] width 13 height 23
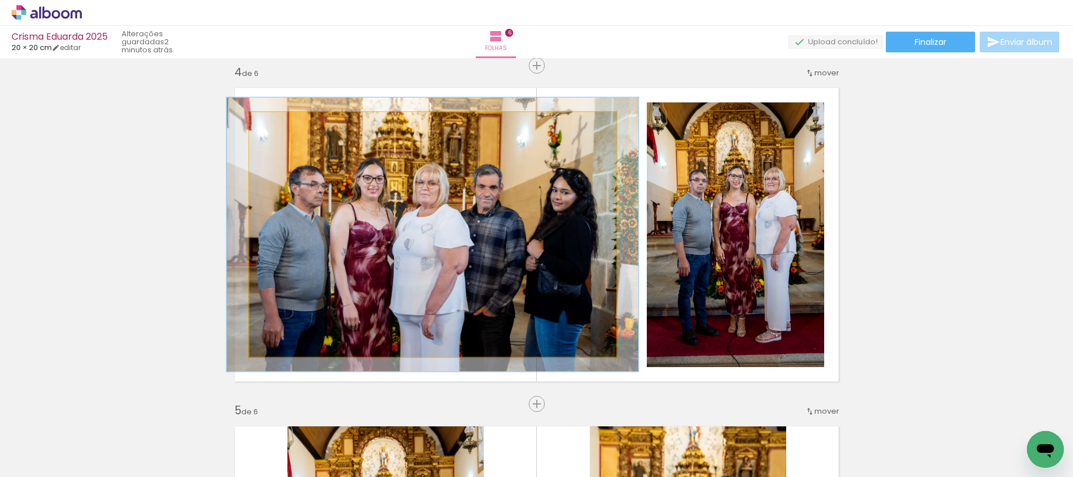
type paper-slider "112"
click at [278, 122] on div at bounding box center [281, 124] width 10 height 10
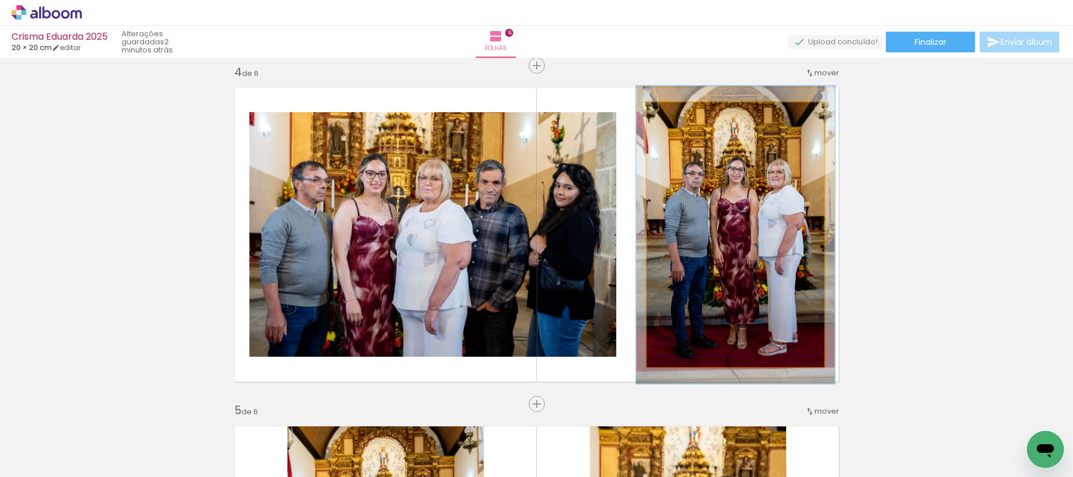
drag, startPoint x: 672, startPoint y: 115, endPoint x: 696, endPoint y: 174, distance: 63.3
type paper-slider "112"
click at [676, 115] on div at bounding box center [678, 114] width 10 height 10
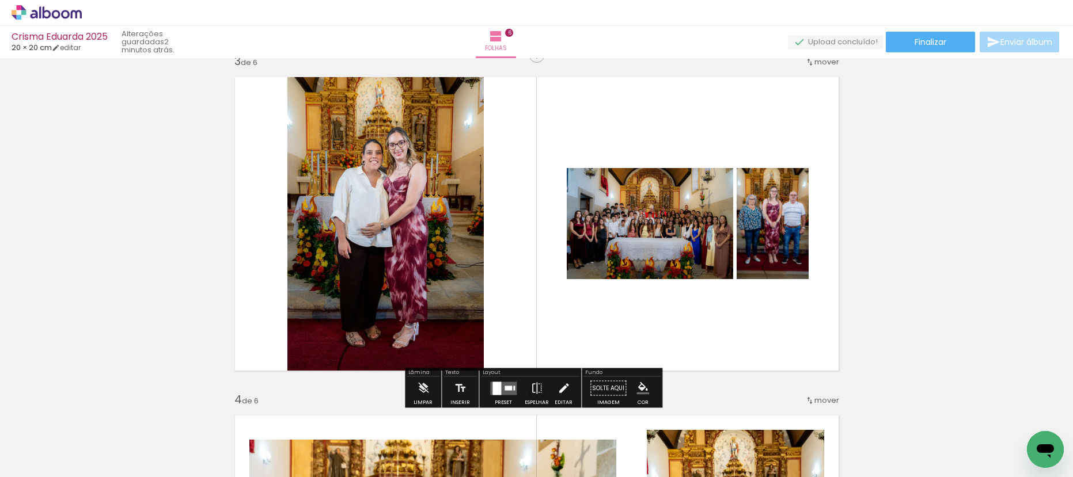
scroll to position [777, 0]
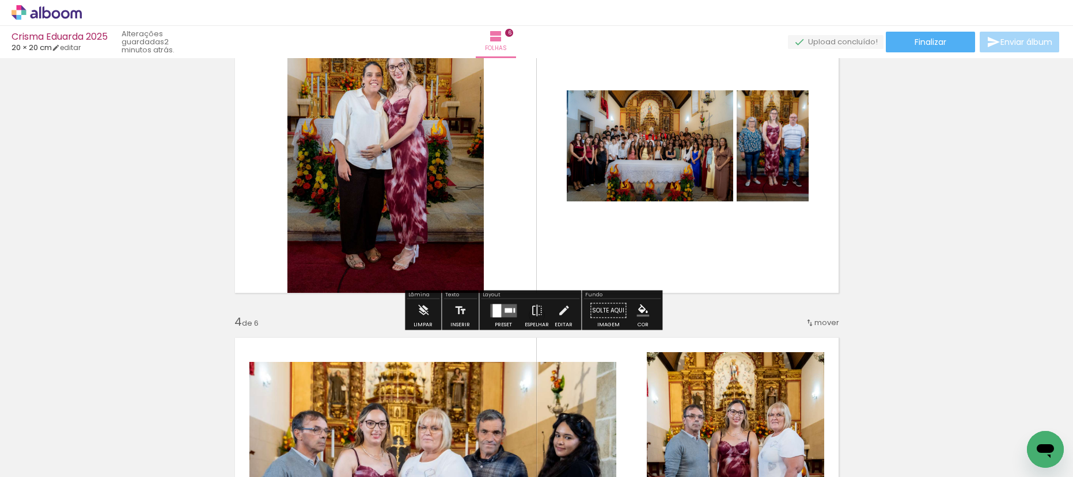
click at [513, 309] on div at bounding box center [514, 310] width 2 height 5
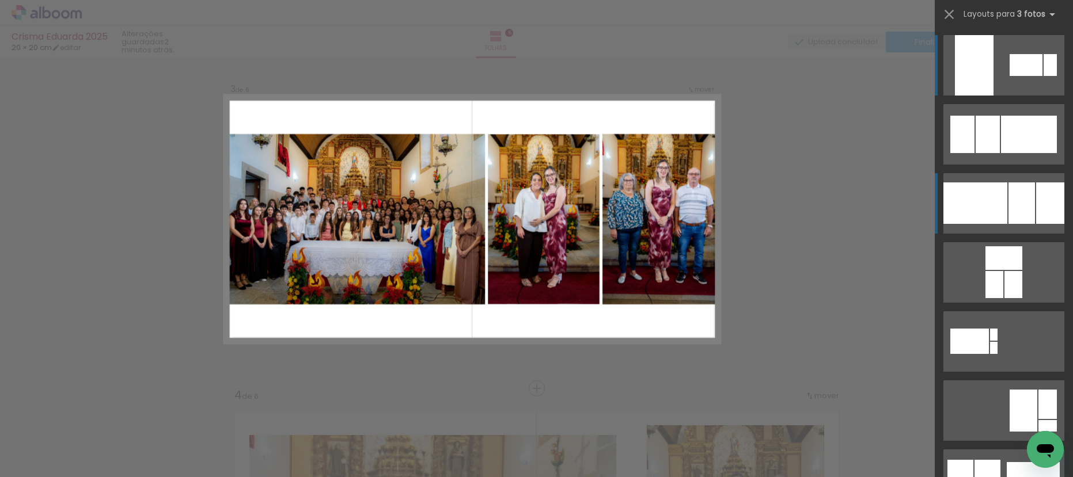
scroll to position [692, 0]
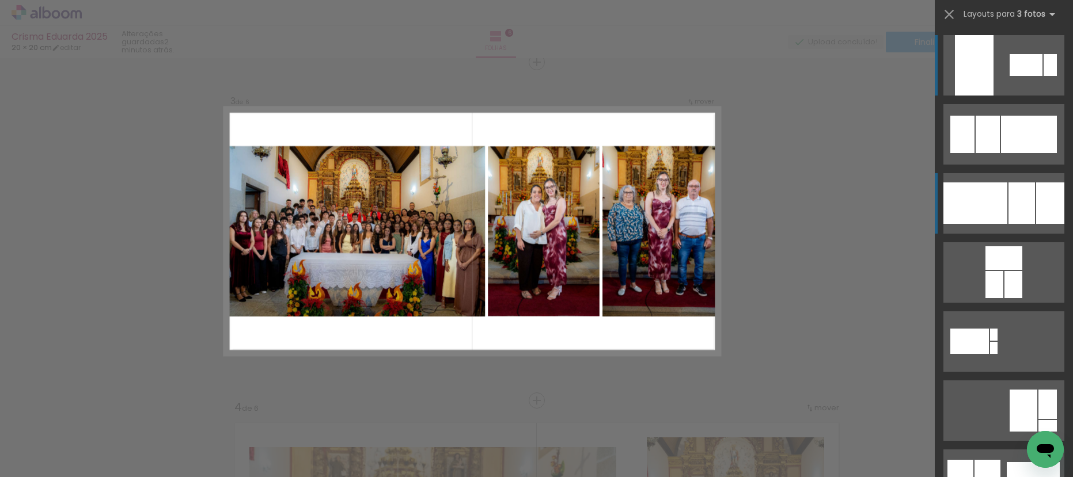
click at [1008, 198] on div at bounding box center [1021, 203] width 26 height 41
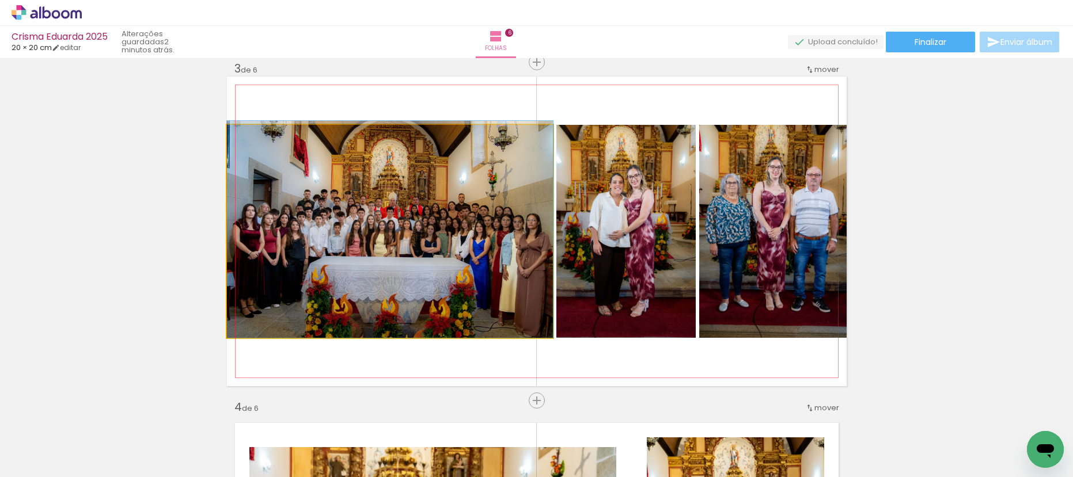
drag, startPoint x: 457, startPoint y: 221, endPoint x: 460, endPoint y: 212, distance: 8.9
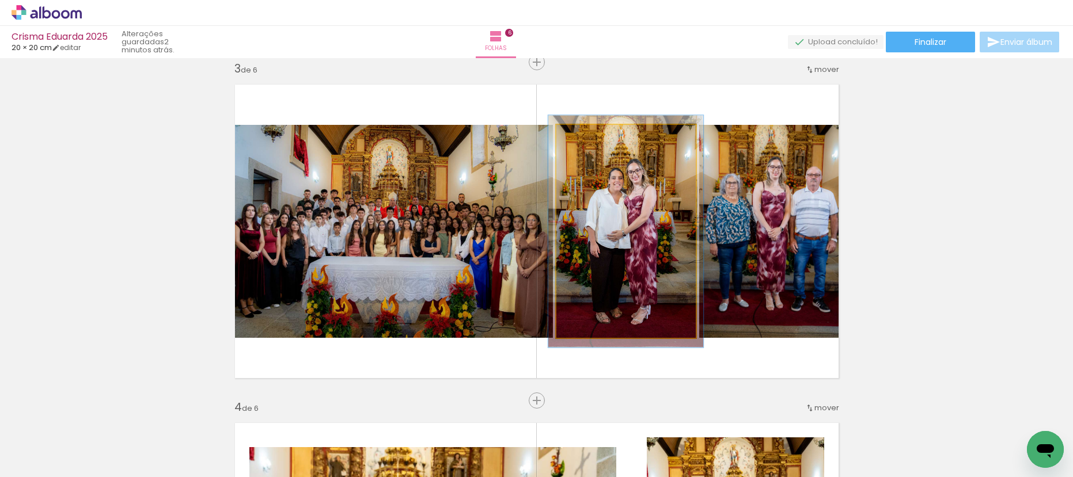
click at [582, 138] on div at bounding box center [587, 137] width 10 height 10
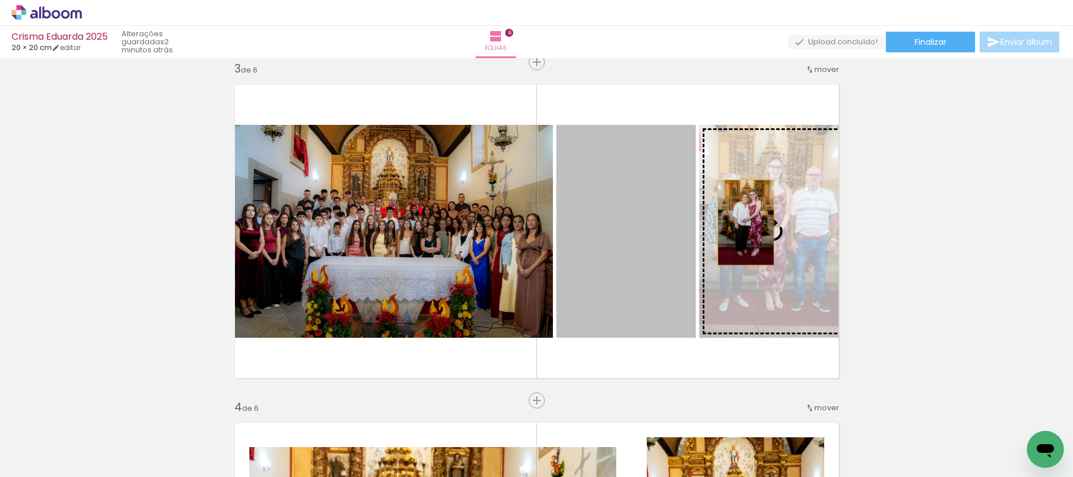
drag, startPoint x: 628, startPoint y: 240, endPoint x: 753, endPoint y: 223, distance: 126.7
click at [0, 0] on slot at bounding box center [0, 0] width 0 height 0
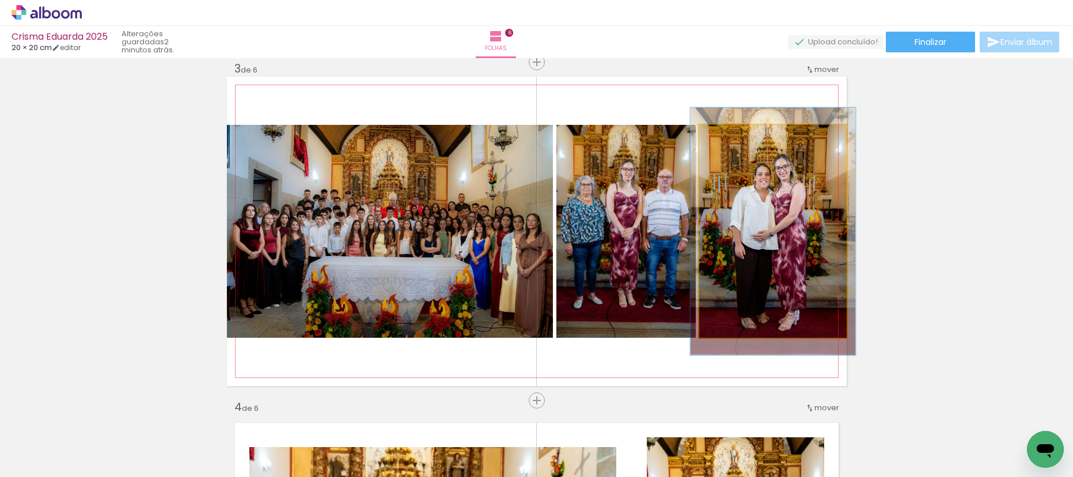
type paper-slider "113"
click at [734, 136] on div at bounding box center [731, 137] width 18 height 18
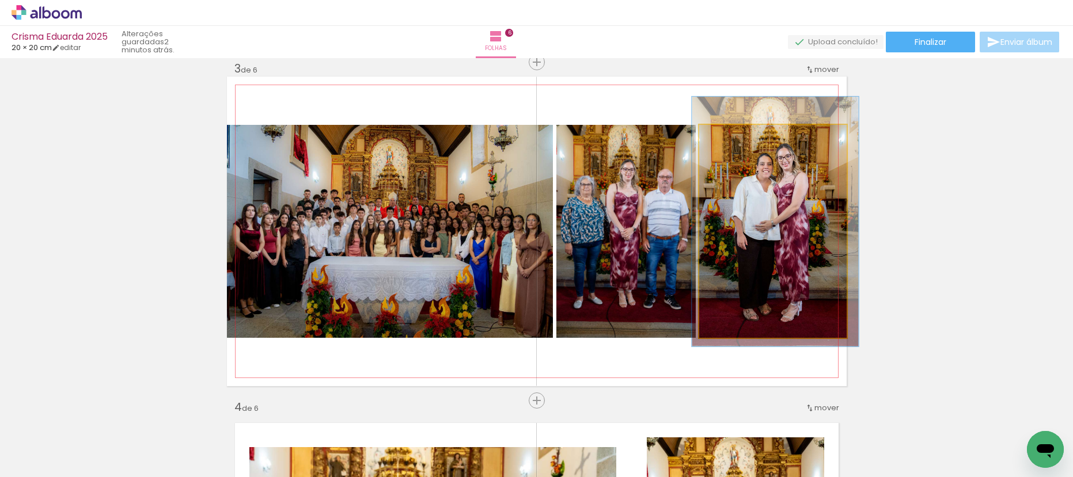
drag, startPoint x: 762, startPoint y: 217, endPoint x: 765, endPoint y: 208, distance: 8.9
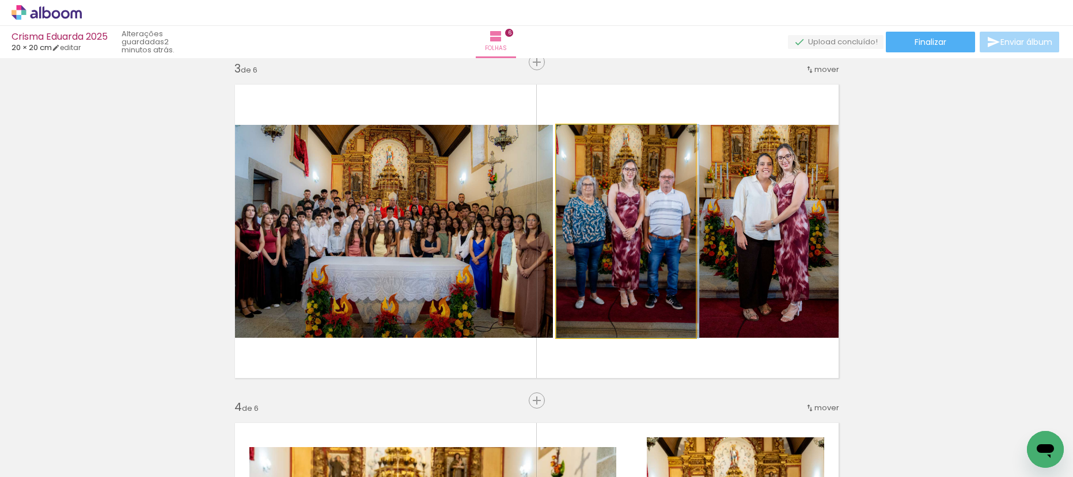
drag, startPoint x: 604, startPoint y: 199, endPoint x: 621, endPoint y: 196, distance: 18.2
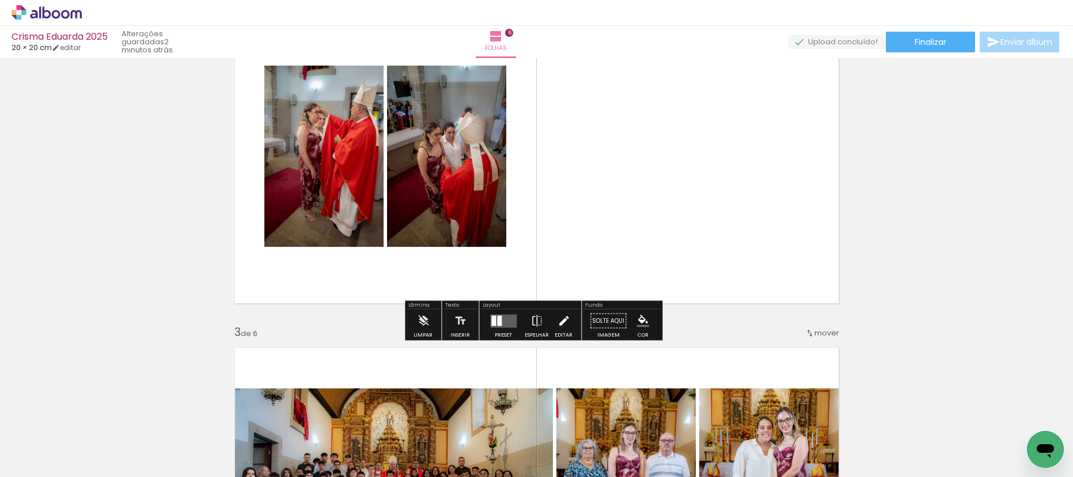
scroll to position [428, 0]
click at [502, 321] on quentale-layouter at bounding box center [503, 321] width 26 height 13
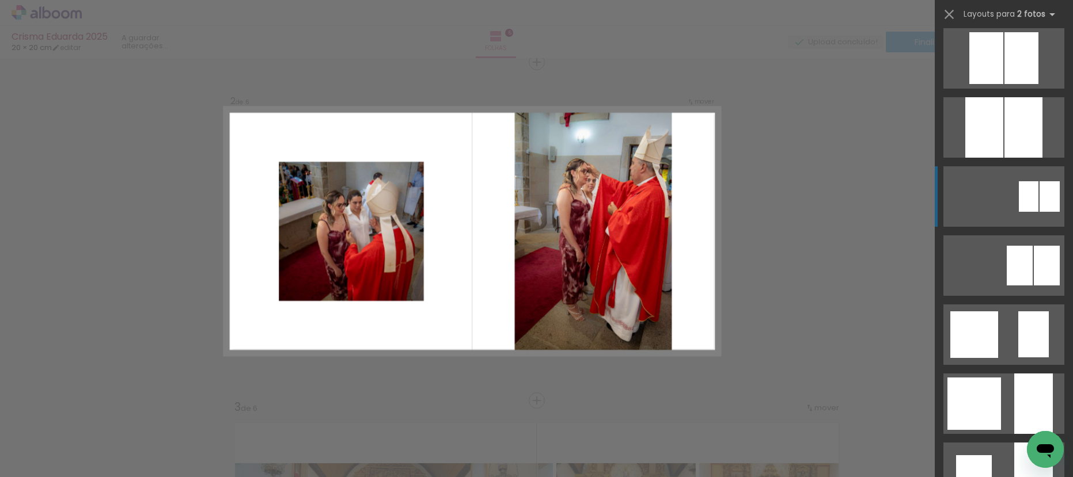
scroll to position [898, 0]
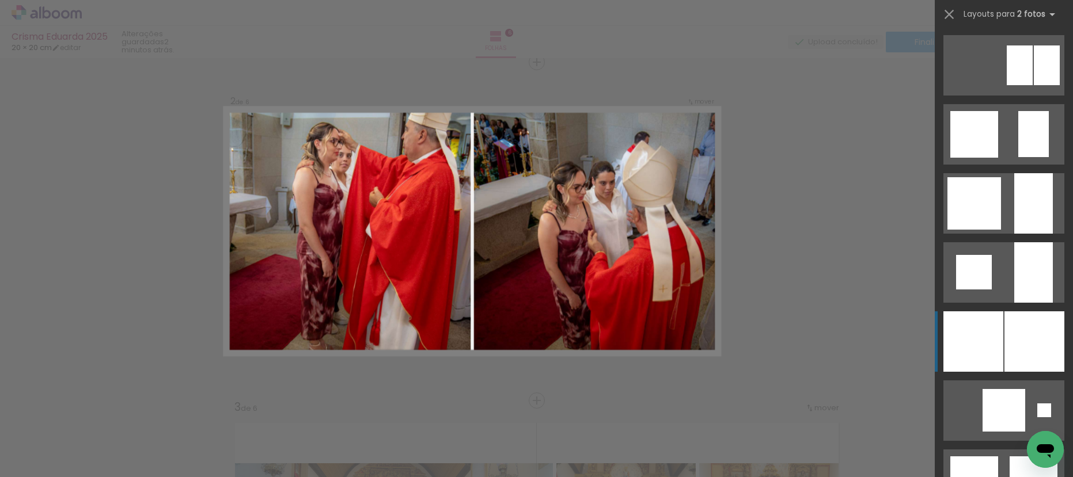
click at [1023, 350] on div at bounding box center [1034, 342] width 60 height 60
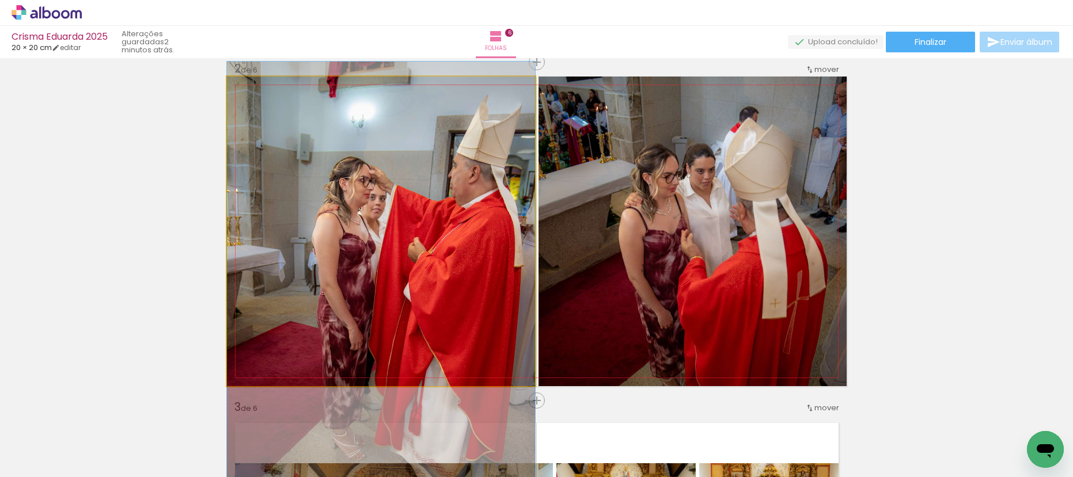
drag, startPoint x: 394, startPoint y: 180, endPoint x: 394, endPoint y: 242, distance: 61.6
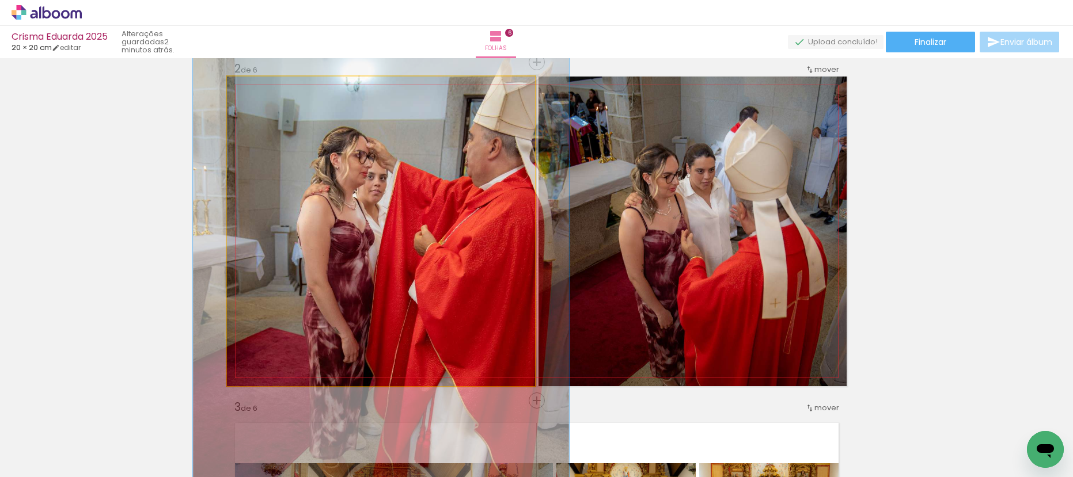
drag, startPoint x: 252, startPoint y: 88, endPoint x: 325, endPoint y: 112, distance: 76.5
type paper-slider "122"
click at [260, 90] on div at bounding box center [262, 89] width 10 height 10
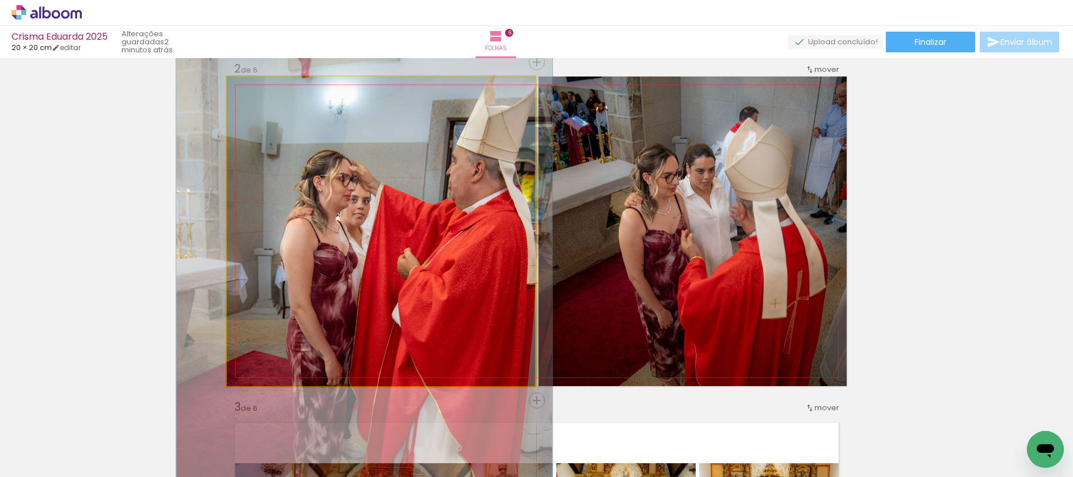
drag, startPoint x: 351, startPoint y: 122, endPoint x: 335, endPoint y: 143, distance: 27.1
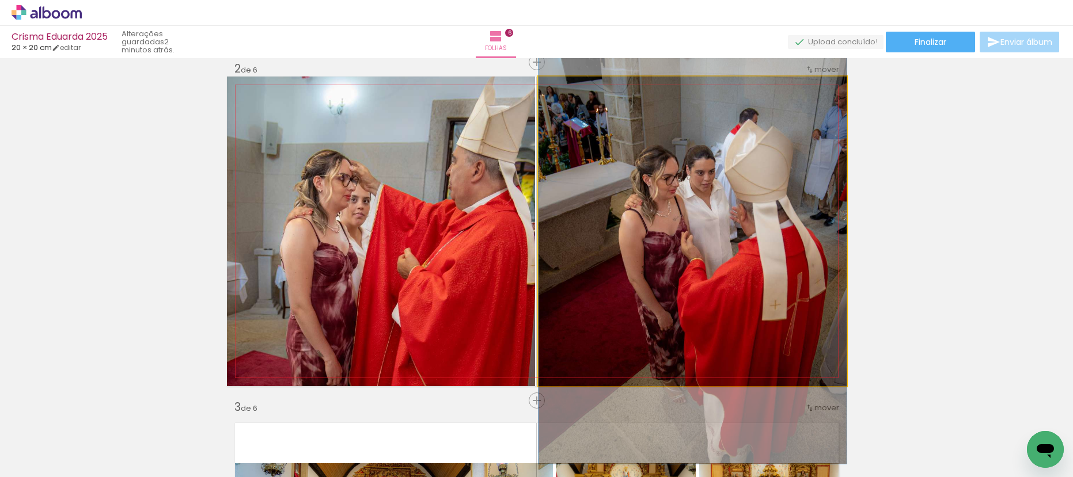
drag, startPoint x: 632, startPoint y: 214, endPoint x: 628, endPoint y: 221, distance: 8.8
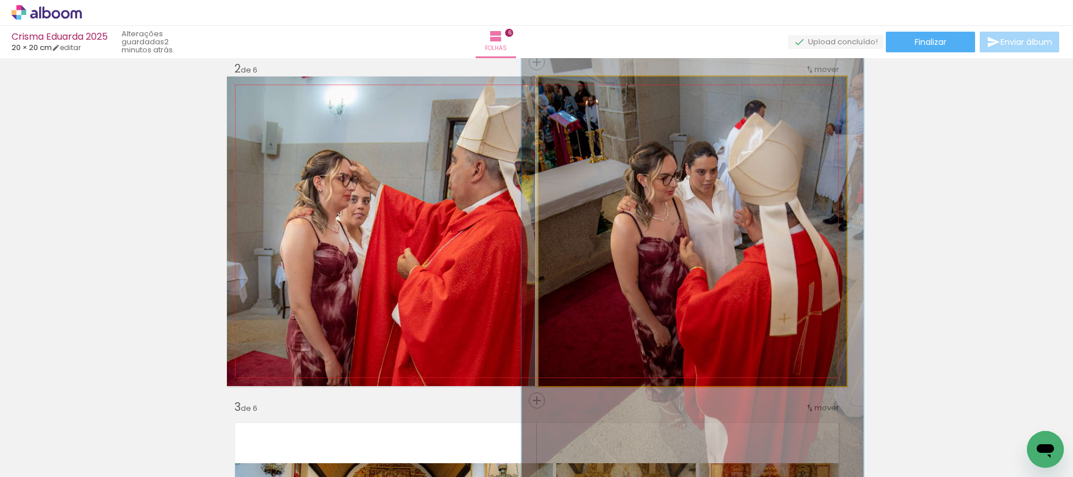
type paper-slider "111"
click at [564, 92] on div at bounding box center [569, 89] width 10 height 10
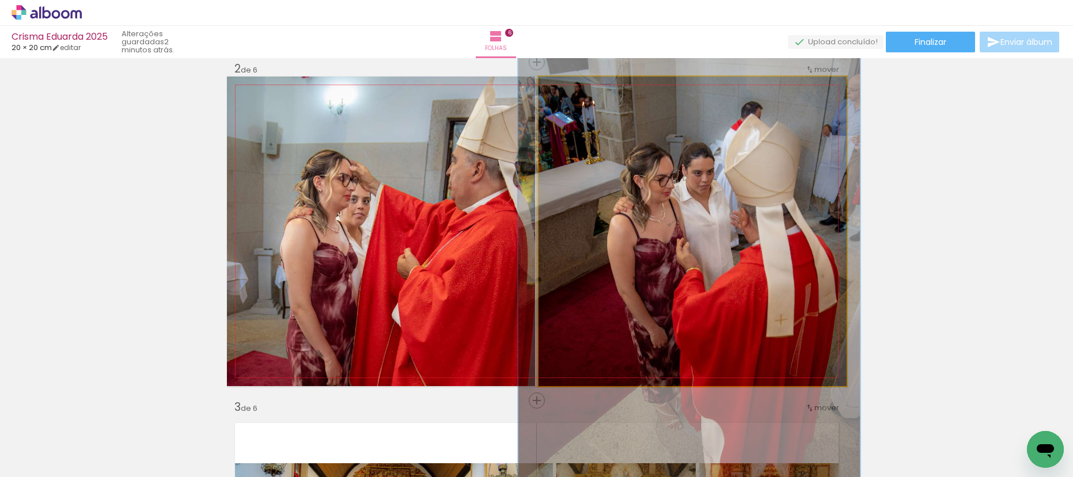
drag, startPoint x: 716, startPoint y: 181, endPoint x: 710, endPoint y: 183, distance: 6.4
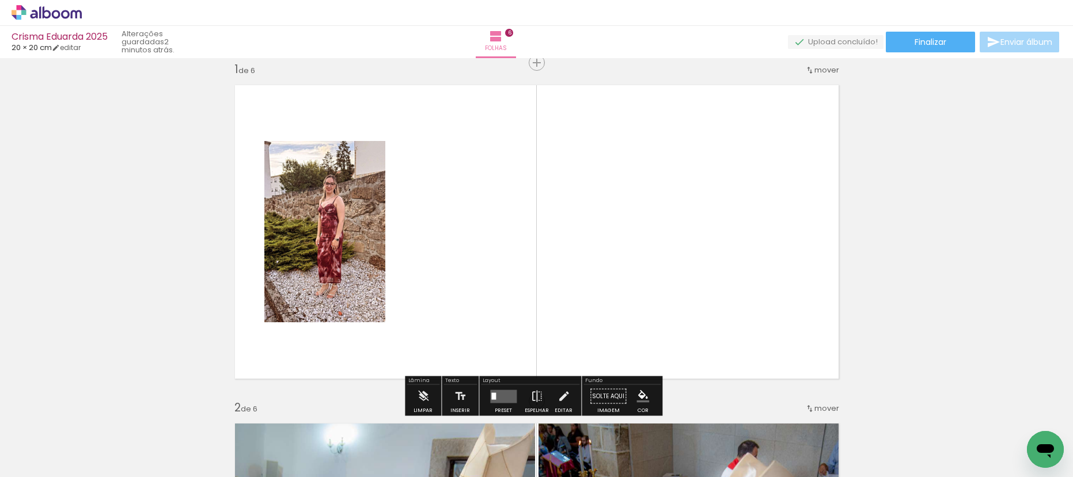
scroll to position [80, 0]
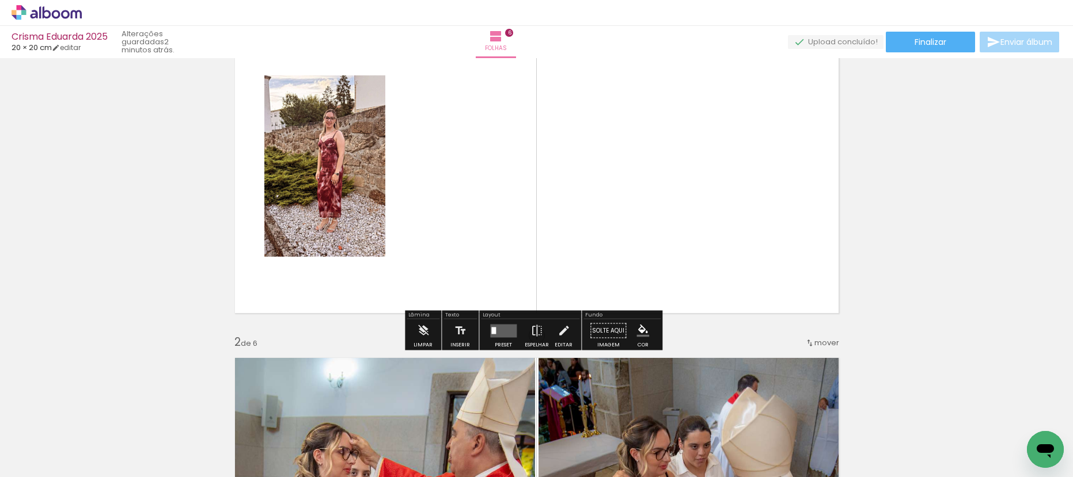
click at [500, 333] on quentale-layouter at bounding box center [503, 330] width 26 height 13
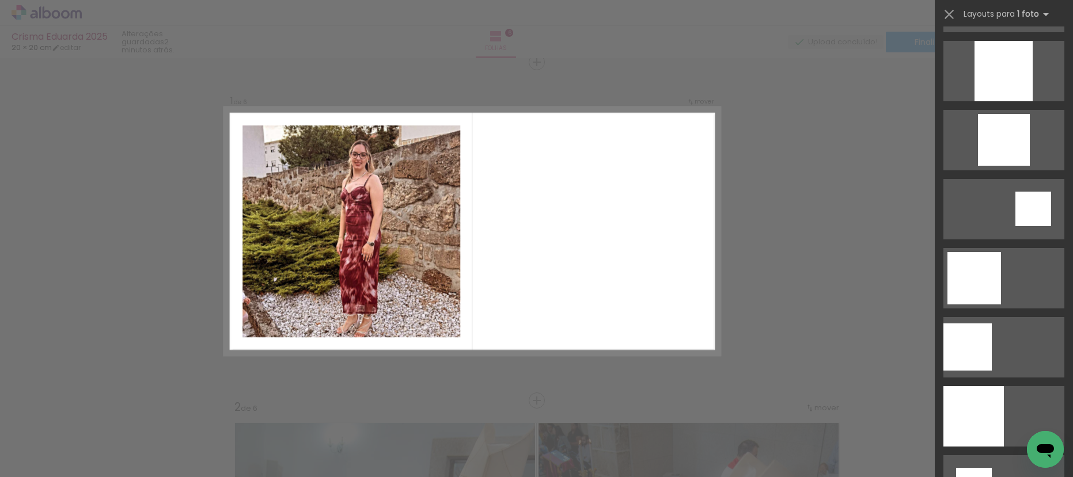
scroll to position [961, 0]
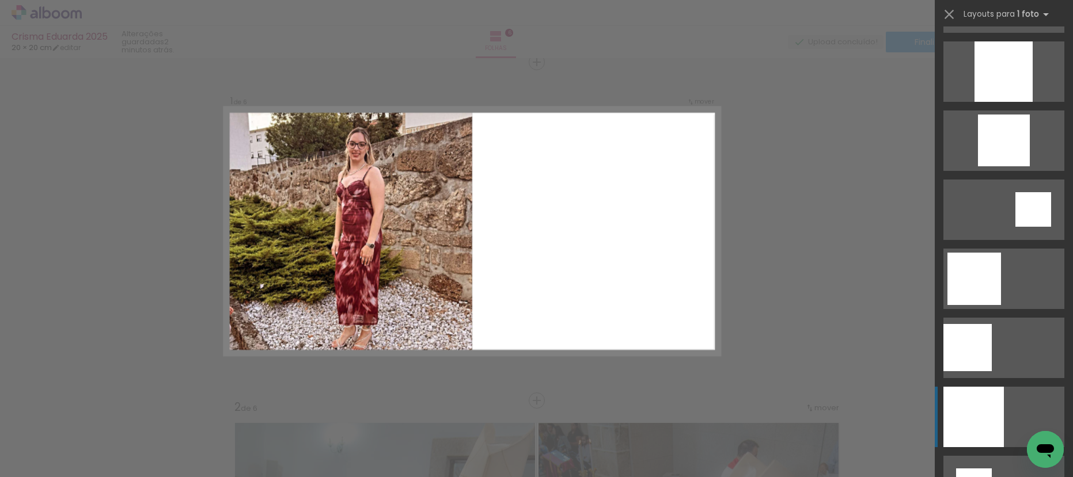
click at [991, 429] on div at bounding box center [973, 417] width 60 height 60
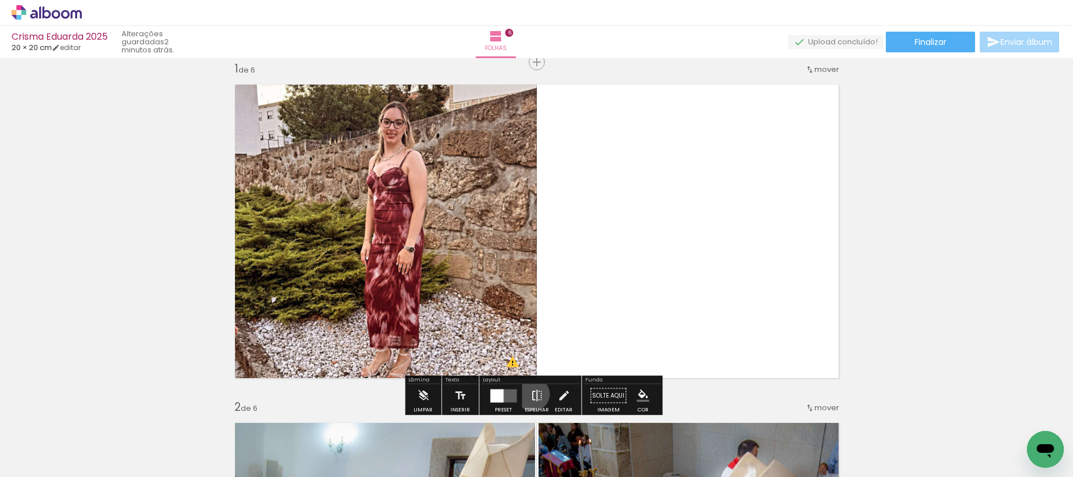
click at [530, 394] on iron-icon at bounding box center [536, 396] width 13 height 23
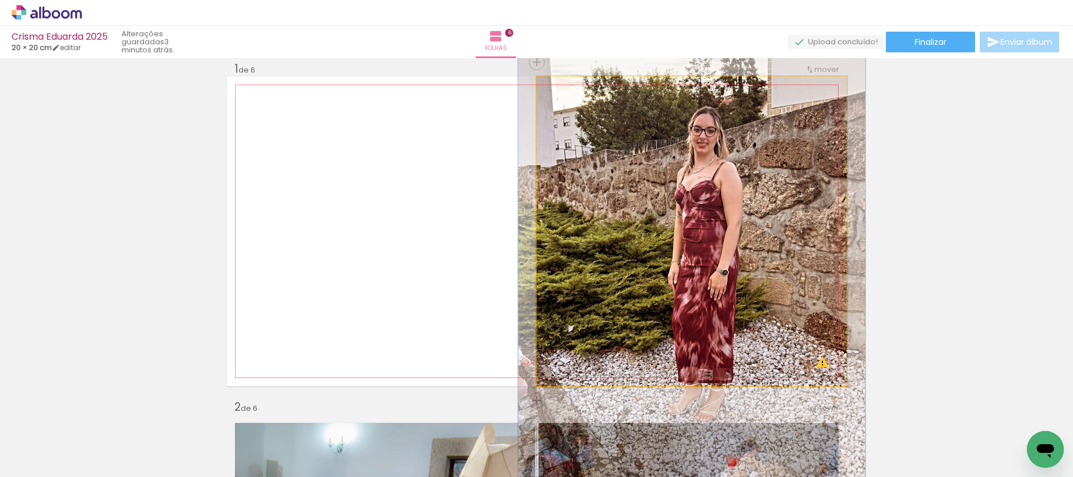
drag, startPoint x: 563, startPoint y: 85, endPoint x: 635, endPoint y: 134, distance: 87.1
type paper-slider "112"
click at [565, 86] on div at bounding box center [568, 88] width 18 height 18
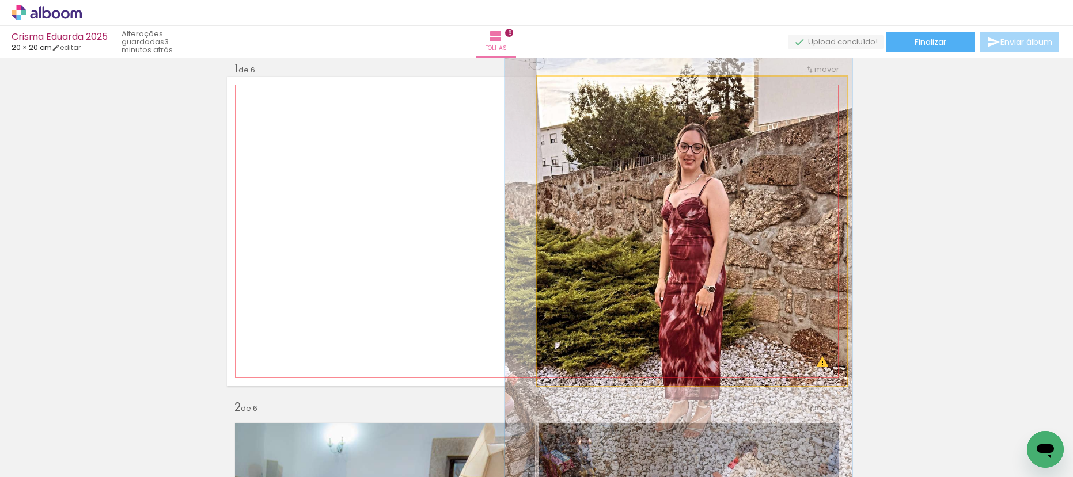
drag, startPoint x: 724, startPoint y: 192, endPoint x: 711, endPoint y: 206, distance: 18.7
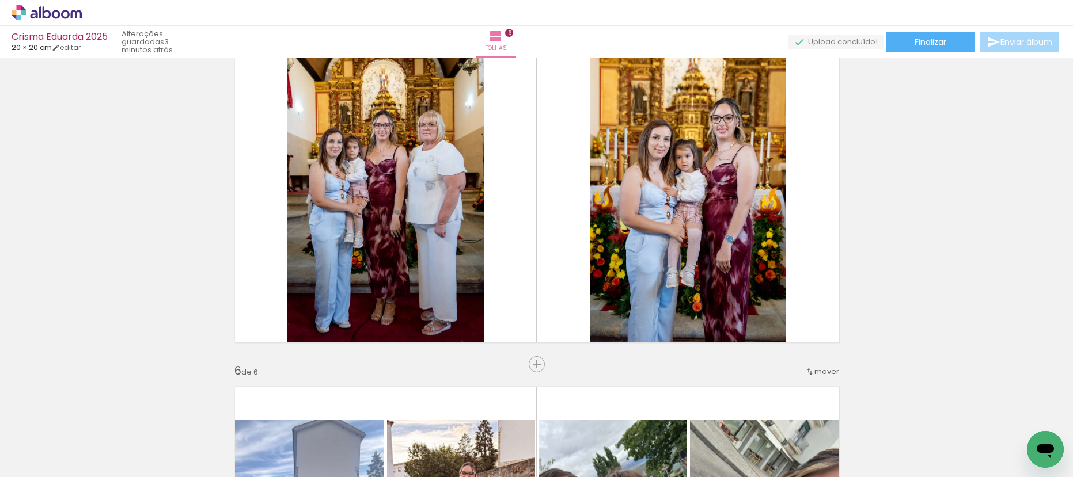
scroll to position [1393, 0]
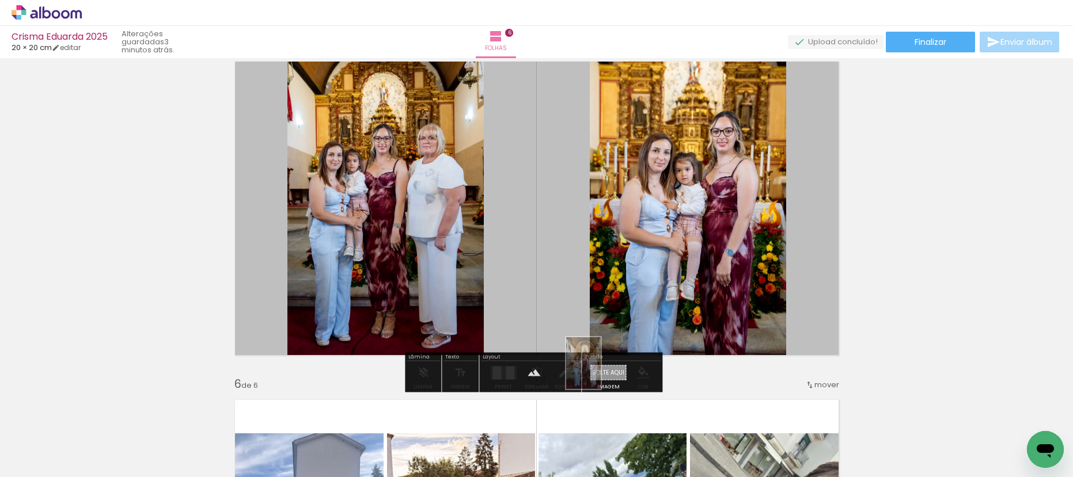
drag, startPoint x: 430, startPoint y: 450, endPoint x: 601, endPoint y: 372, distance: 187.6
click at [601, 372] on quentale-workspace at bounding box center [536, 238] width 1073 height 477
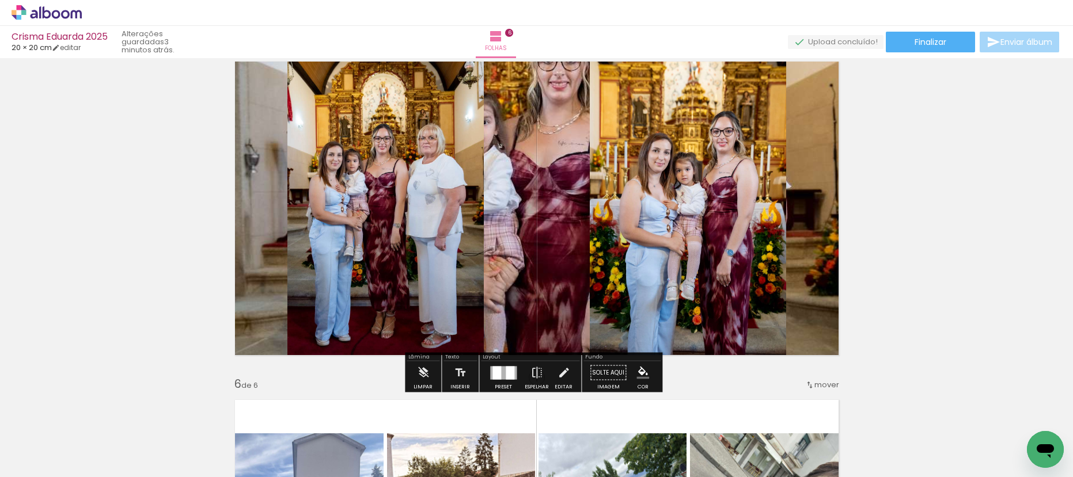
click at [527, 127] on quentale-layouter at bounding box center [537, 209] width 620 height 310
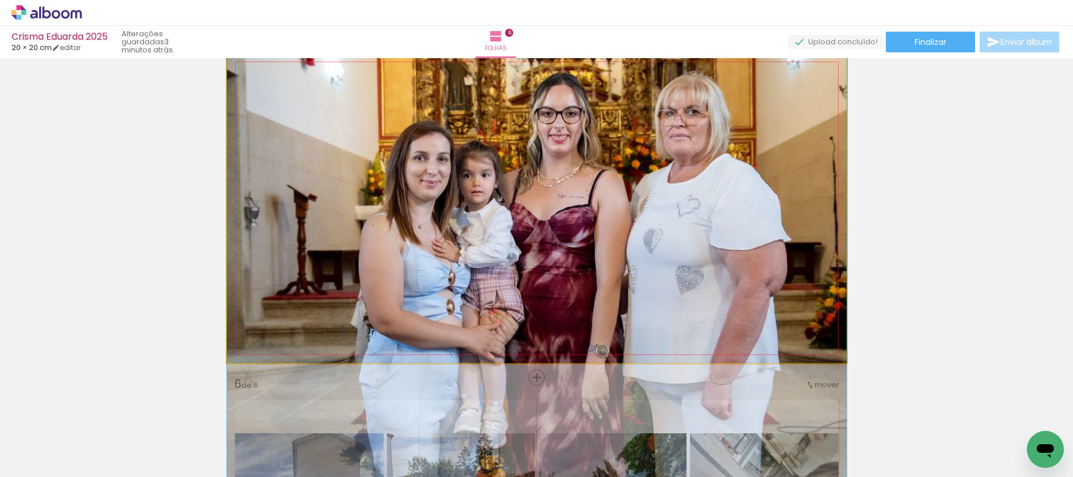
drag, startPoint x: 538, startPoint y: 118, endPoint x: 530, endPoint y: 184, distance: 66.2
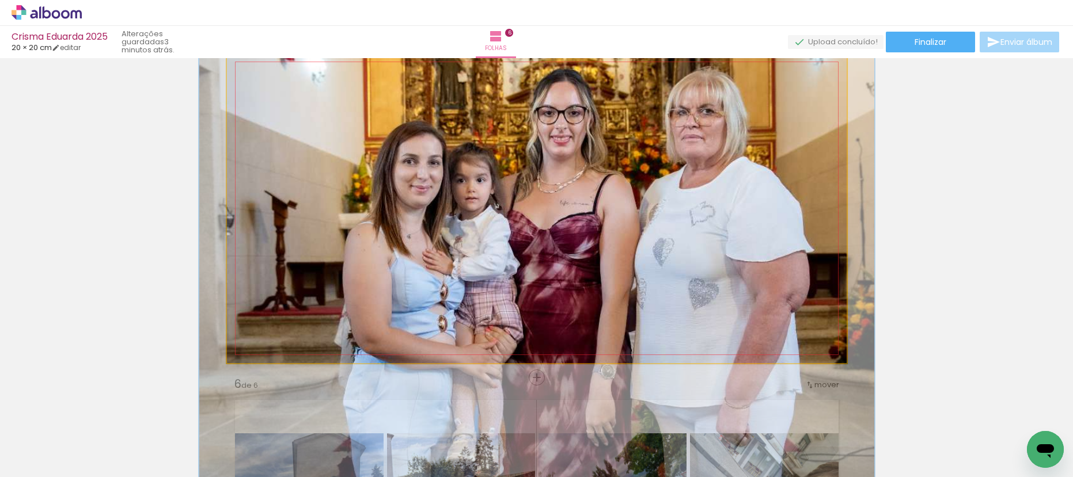
type paper-slider "109"
click at [276, 85] on div at bounding box center [274, 83] width 18 height 18
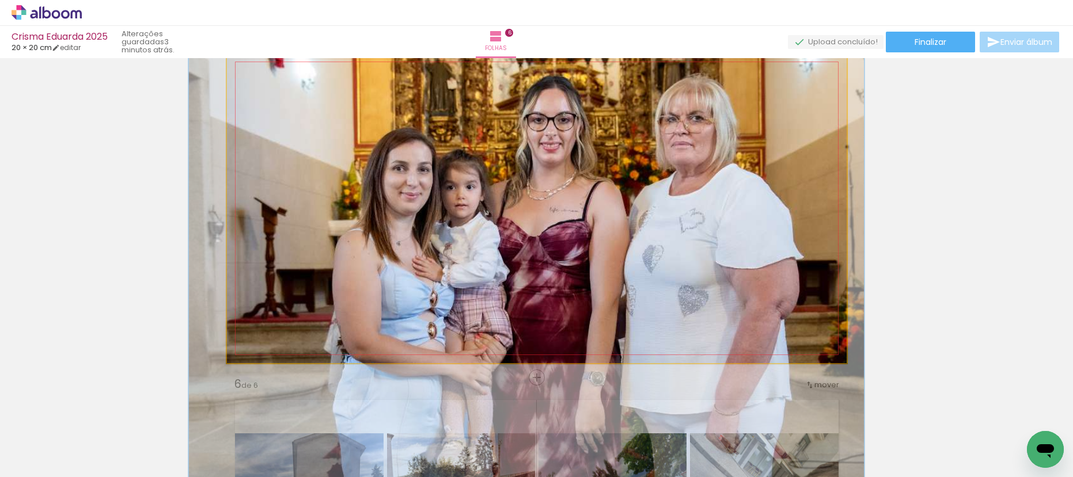
drag, startPoint x: 623, startPoint y: 126, endPoint x: 619, endPoint y: 131, distance: 6.9
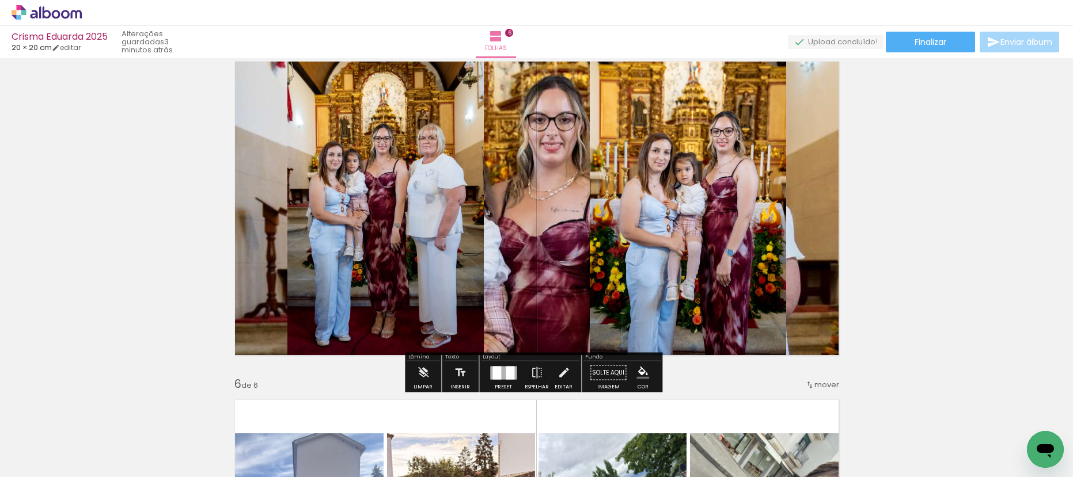
click at [555, 184] on quentale-layouter at bounding box center [537, 209] width 620 height 310
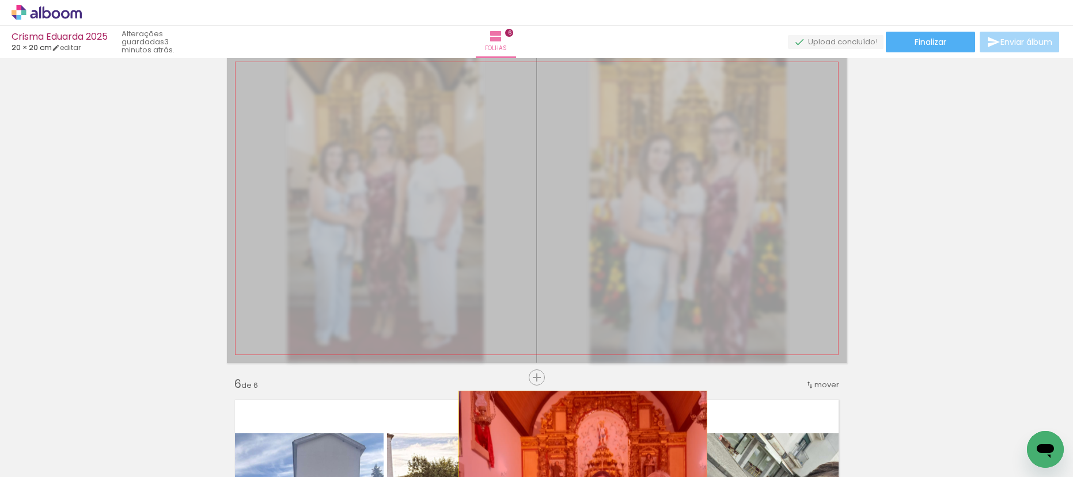
drag, startPoint x: 552, startPoint y: 183, endPoint x: 575, endPoint y: 455, distance: 272.8
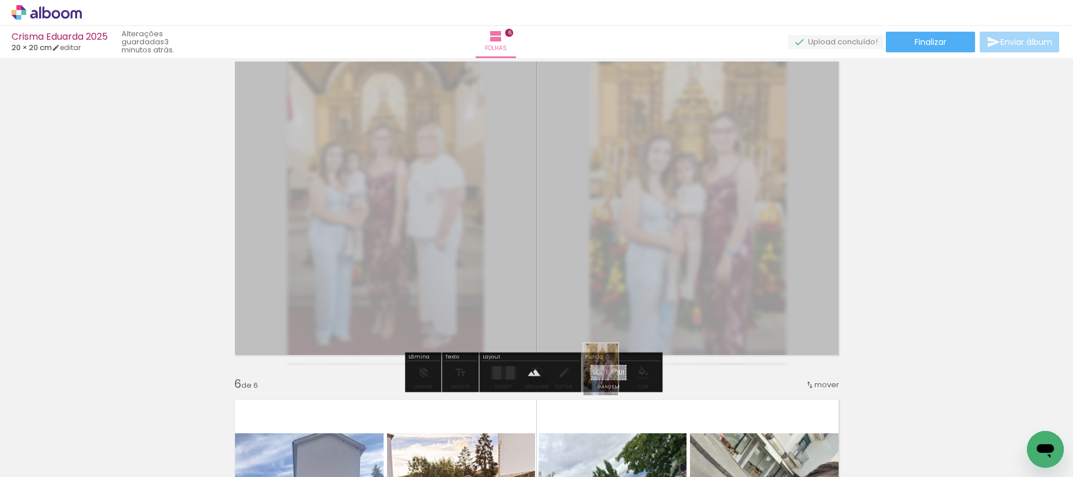
drag, startPoint x: 534, startPoint y: 351, endPoint x: 618, endPoint y: 378, distance: 87.8
click at [618, 378] on quentale-workspace at bounding box center [536, 238] width 1073 height 477
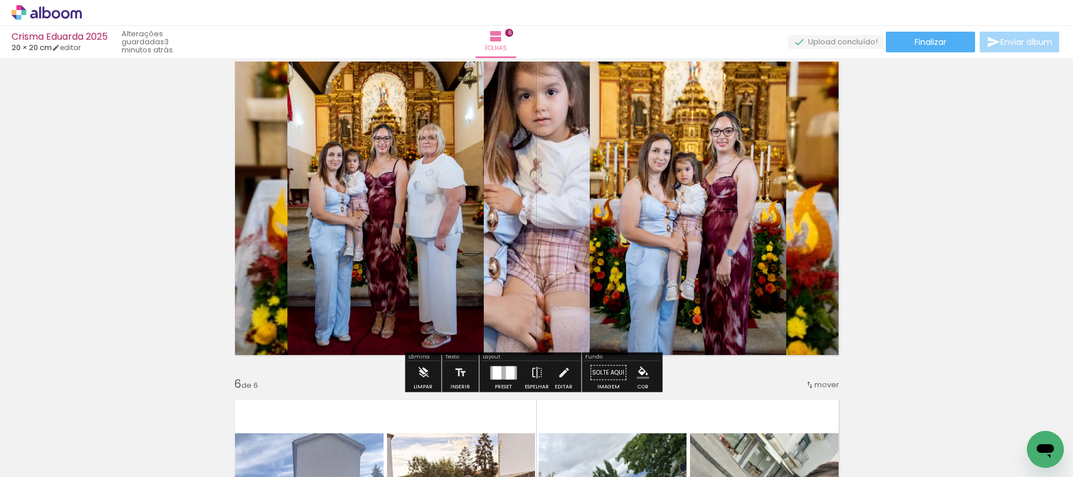
click at [522, 169] on quentale-layouter at bounding box center [537, 209] width 620 height 310
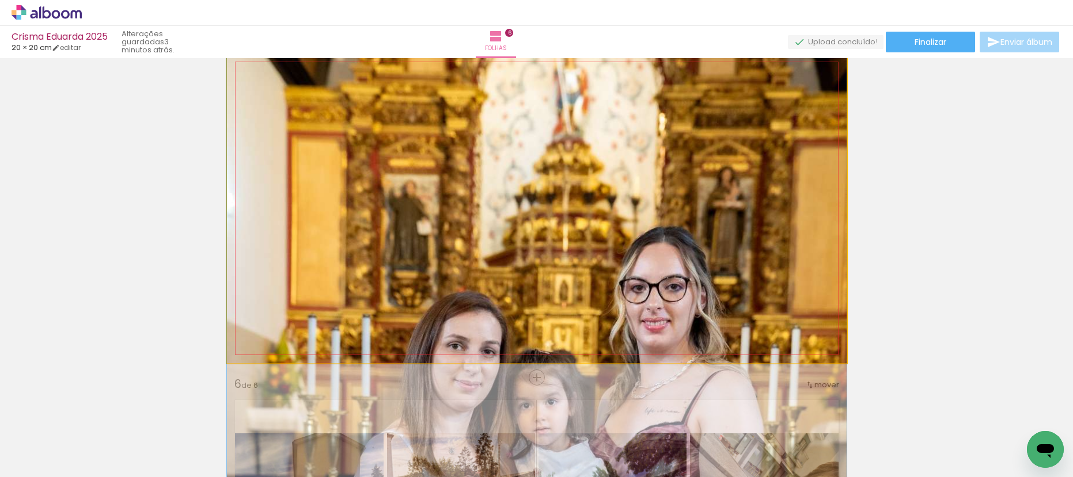
drag, startPoint x: 587, startPoint y: 98, endPoint x: 596, endPoint y: 275, distance: 176.4
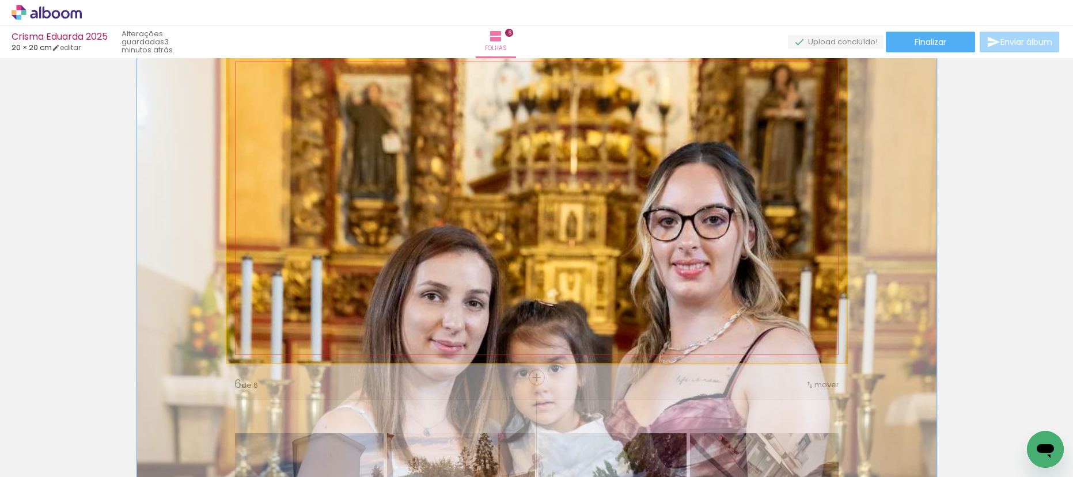
drag, startPoint x: 271, startPoint y: 79, endPoint x: 289, endPoint y: 82, distance: 18.6
click at [283, 82] on div at bounding box center [283, 83] width 18 height 18
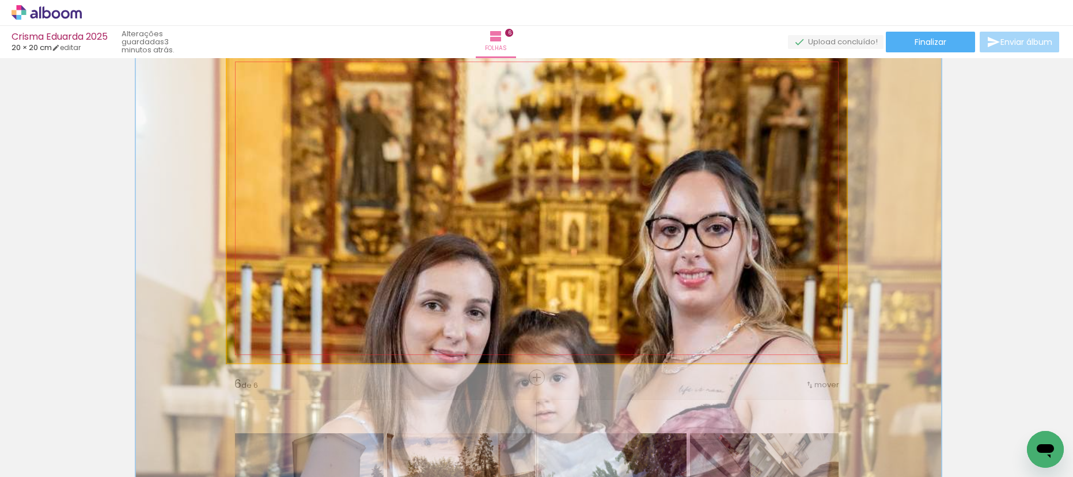
drag, startPoint x: 537, startPoint y: 78, endPoint x: 579, endPoint y: 251, distance: 177.4
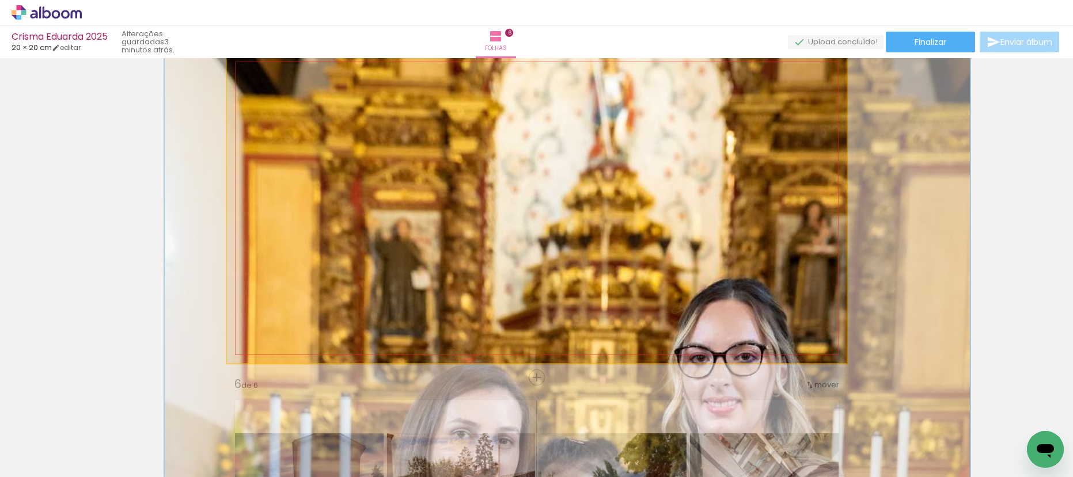
drag, startPoint x: 665, startPoint y: 100, endPoint x: 641, endPoint y: 168, distance: 72.1
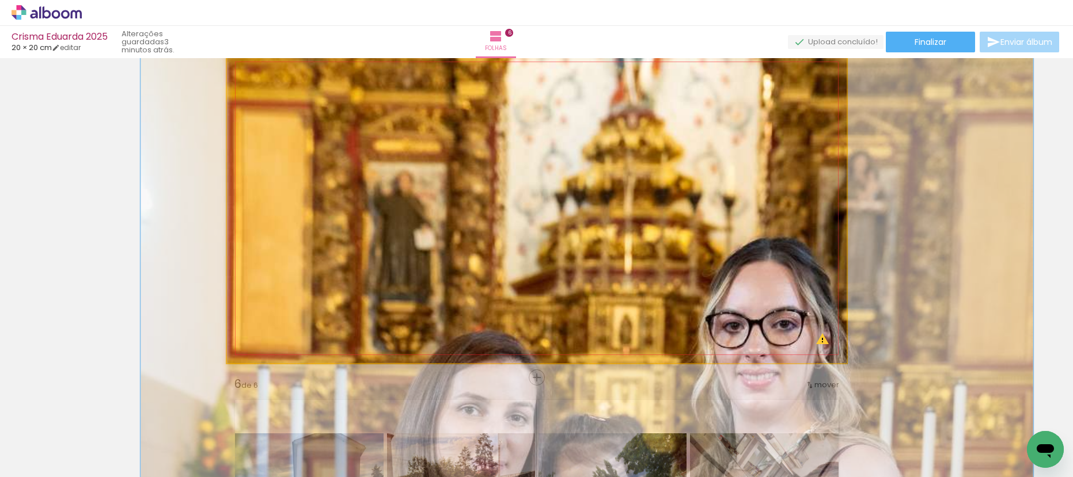
drag, startPoint x: 281, startPoint y: 81, endPoint x: 291, endPoint y: 84, distance: 10.6
click at [291, 84] on div at bounding box center [291, 83] width 10 height 10
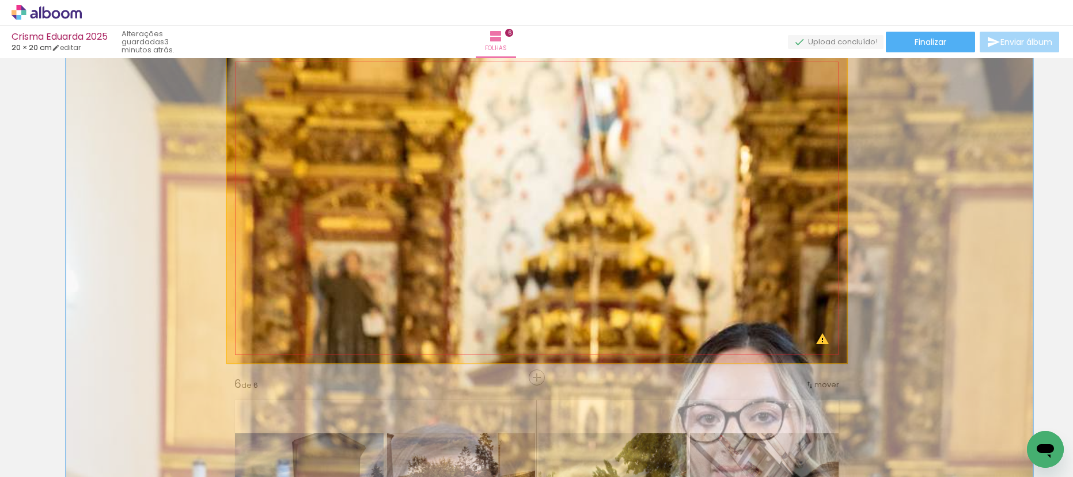
drag, startPoint x: 676, startPoint y: 123, endPoint x: 627, endPoint y: 301, distance: 184.7
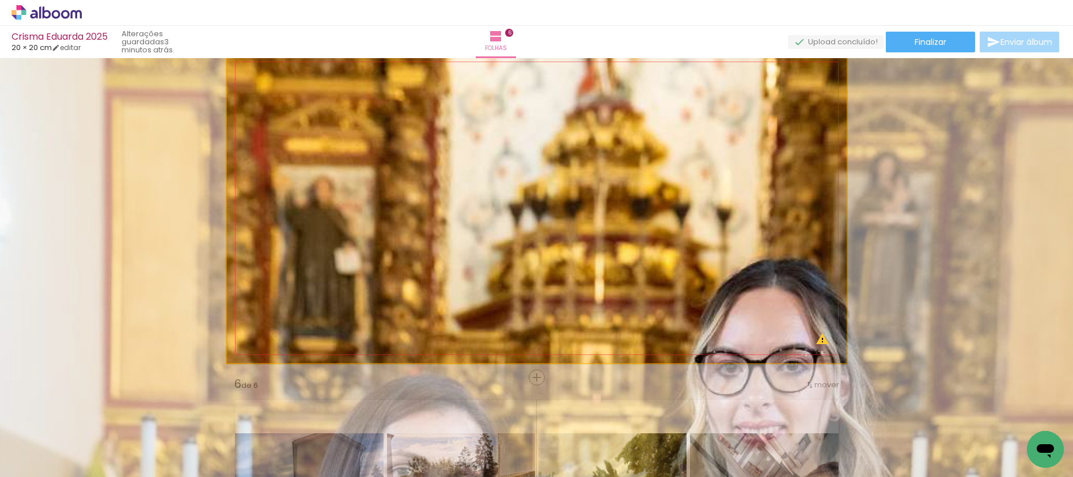
drag, startPoint x: 289, startPoint y: 84, endPoint x: 318, endPoint y: 89, distance: 29.4
type paper-slider "198"
click at [308, 88] on div at bounding box center [306, 83] width 18 height 18
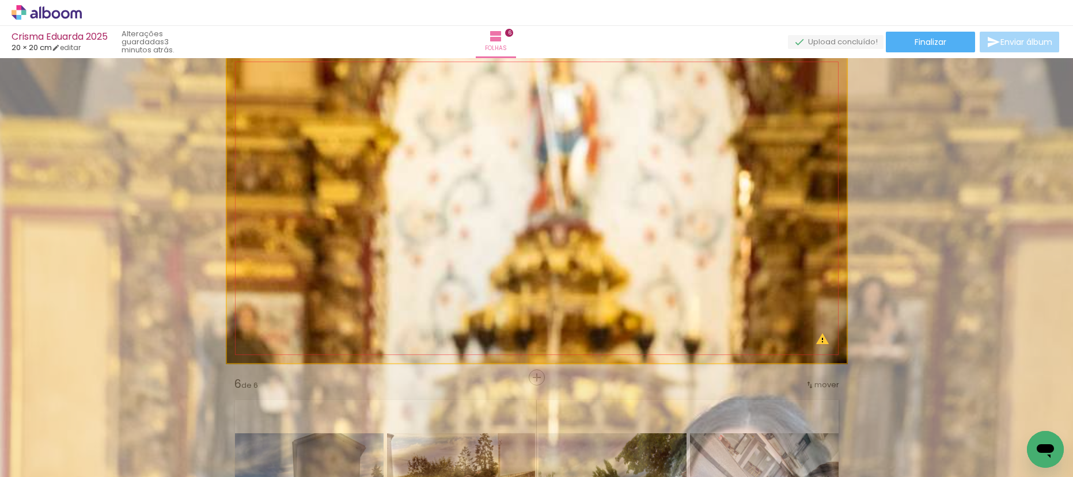
drag, startPoint x: 684, startPoint y: 80, endPoint x: 628, endPoint y: 282, distance: 209.3
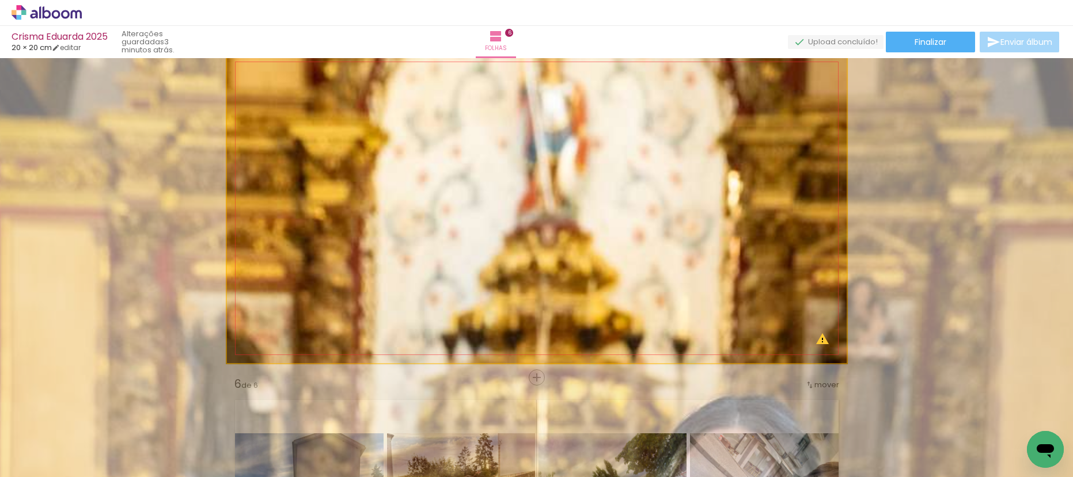
drag, startPoint x: 606, startPoint y: 241, endPoint x: 596, endPoint y: 248, distance: 11.7
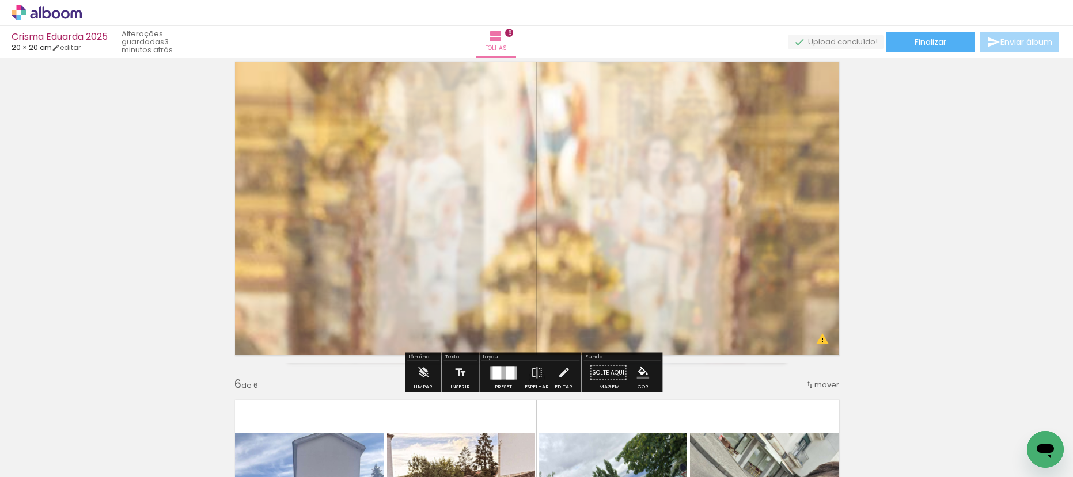
drag, startPoint x: 394, startPoint y: 85, endPoint x: 379, endPoint y: 100, distance: 22.0
click at [379, 100] on quentale-photo at bounding box center [537, 209] width 620 height 310
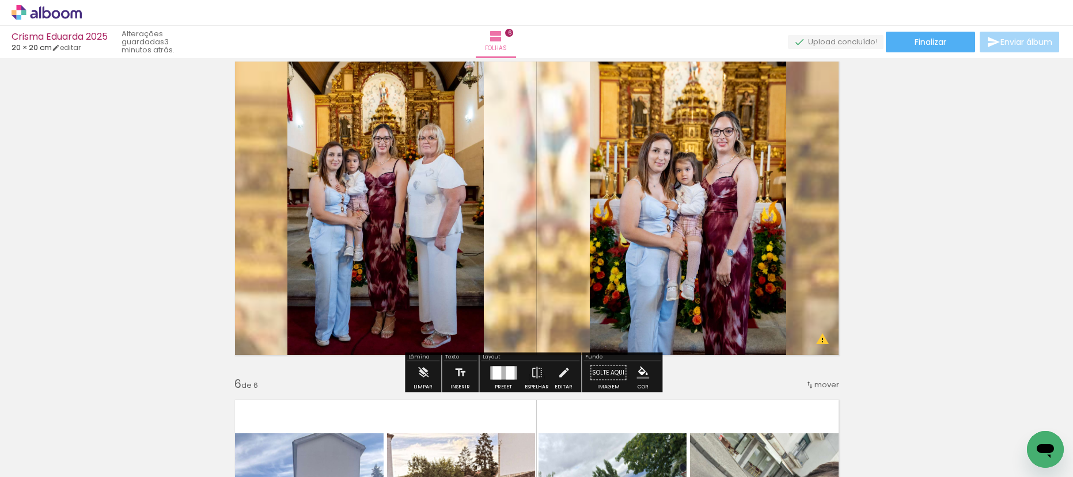
click at [524, 187] on quentale-layouter at bounding box center [537, 209] width 620 height 310
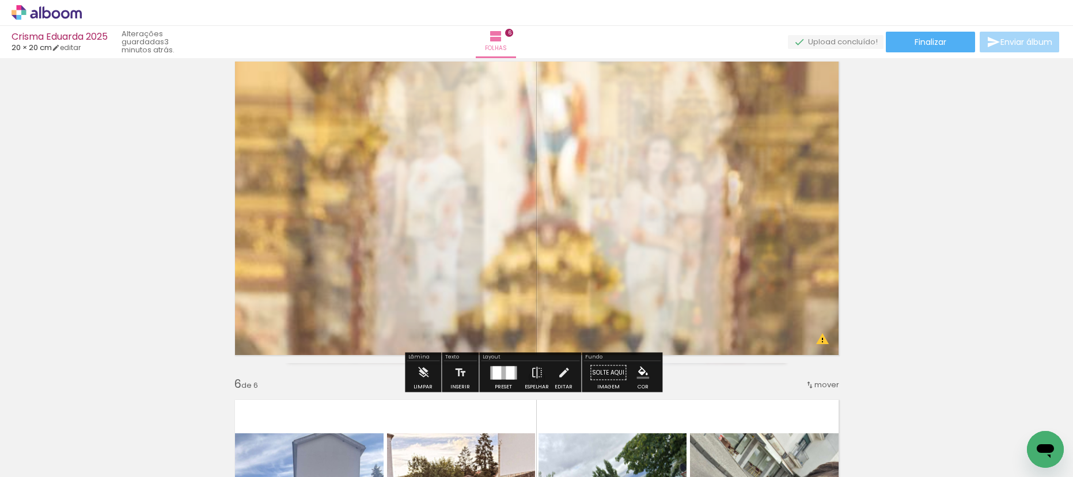
type paper-slider "70"
click at [377, 88] on div at bounding box center [383, 83] width 18 height 18
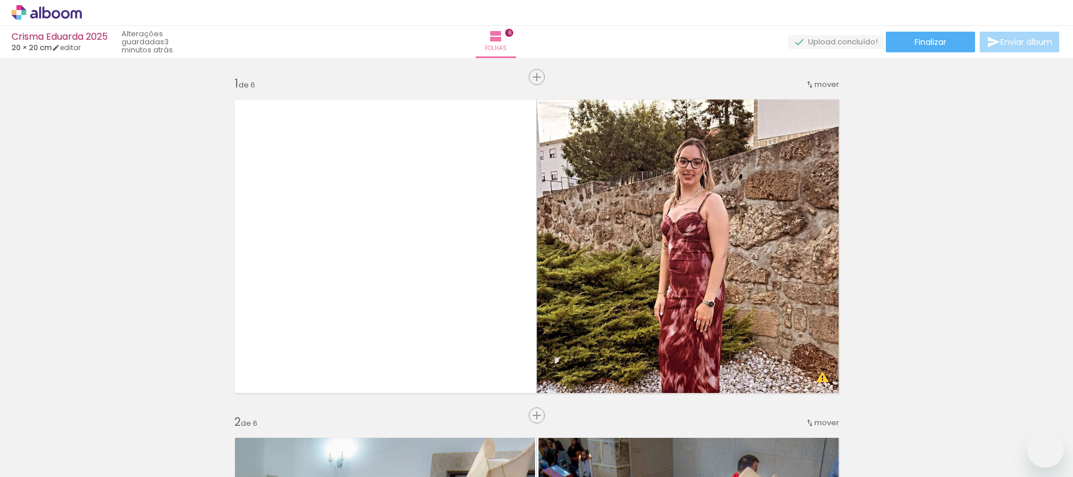
type paper-slider "117"
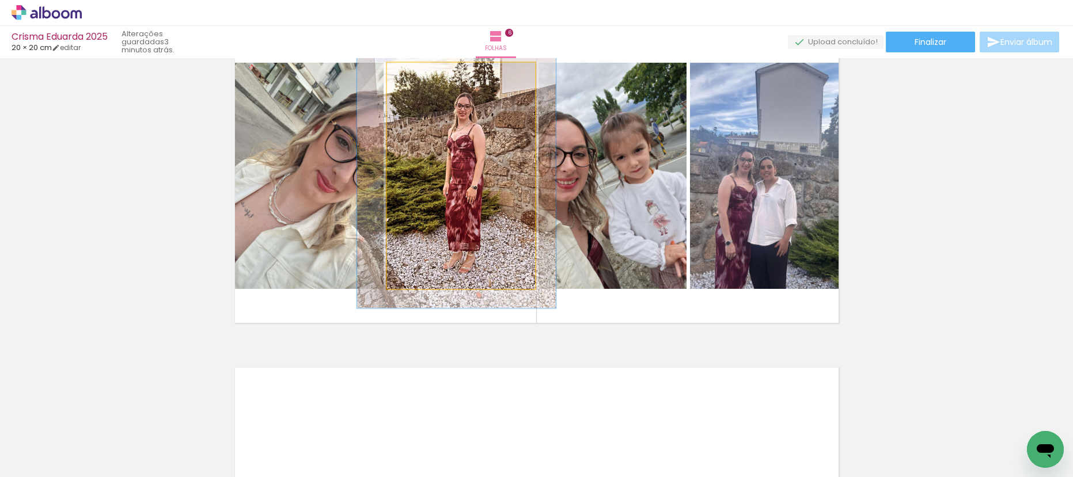
scroll to position [961, 0]
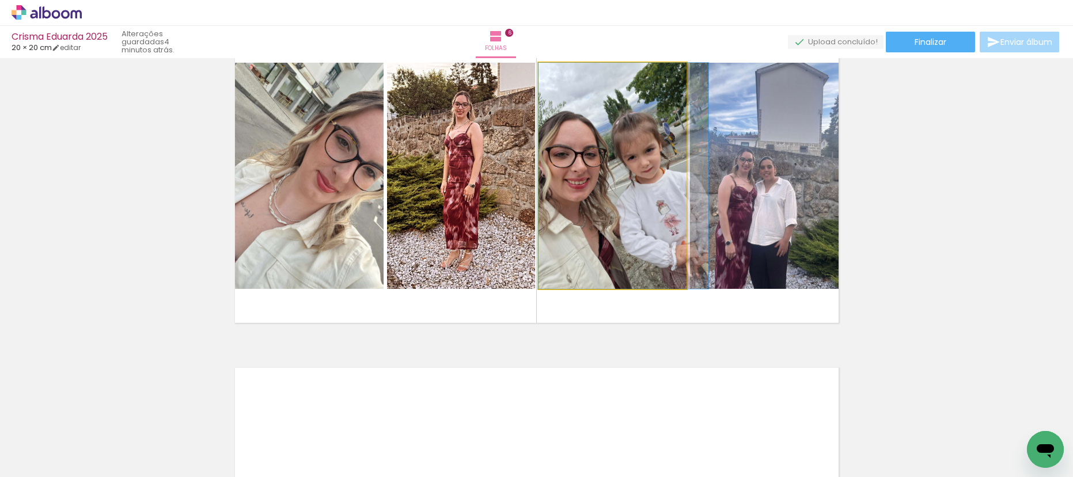
drag, startPoint x: 657, startPoint y: 183, endPoint x: 668, endPoint y: 181, distance: 11.6
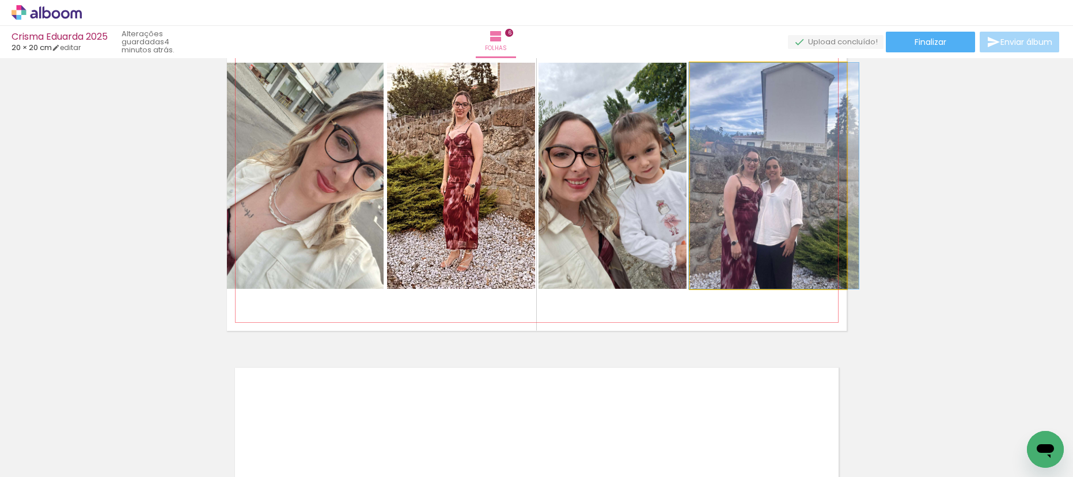
drag, startPoint x: 735, startPoint y: 176, endPoint x: 743, endPoint y: 158, distance: 20.4
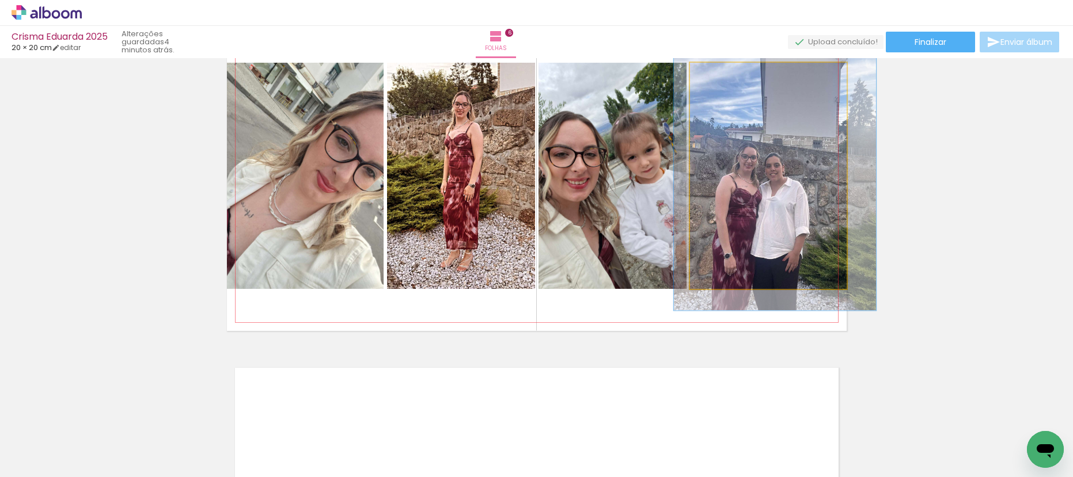
drag, startPoint x: 716, startPoint y: 73, endPoint x: 754, endPoint y: 164, distance: 98.6
type paper-slider "120"
click at [724, 77] on div at bounding box center [724, 75] width 18 height 18
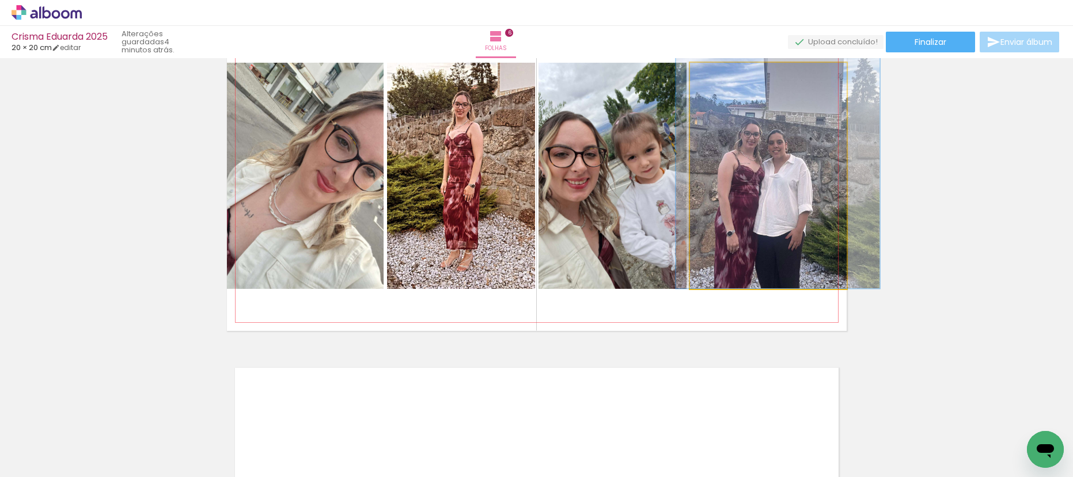
drag, startPoint x: 758, startPoint y: 182, endPoint x: 762, endPoint y: 153, distance: 29.6
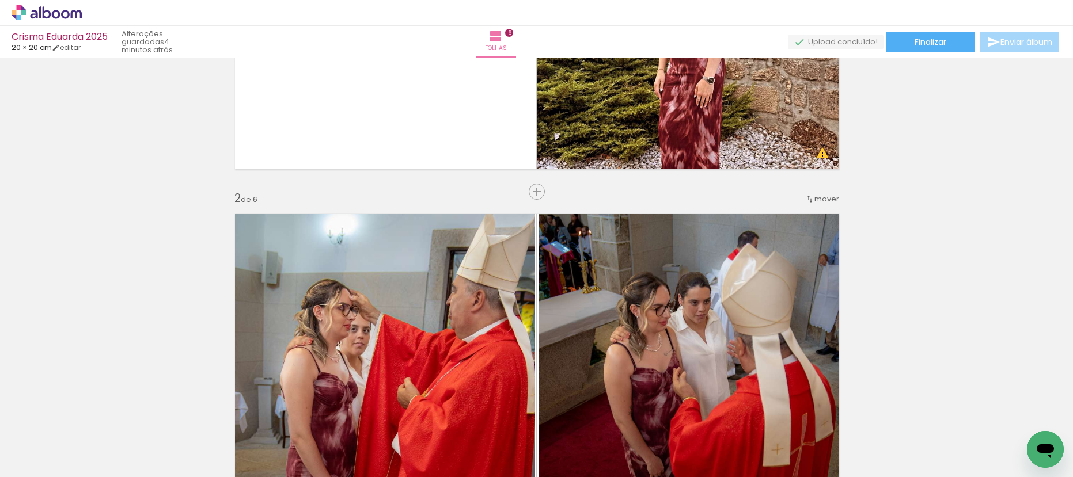
scroll to position [0, 0]
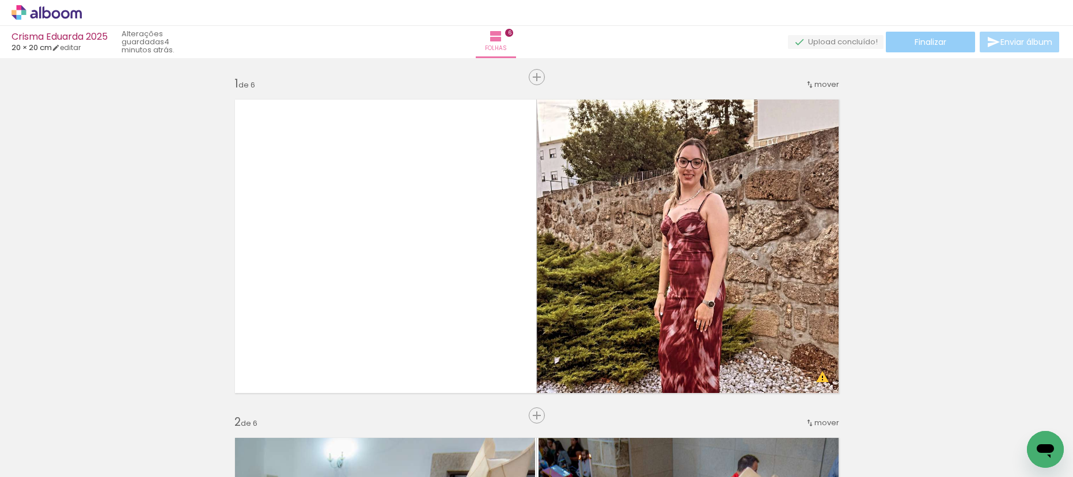
click at [932, 43] on span "Finalizar" at bounding box center [931, 42] width 32 height 8
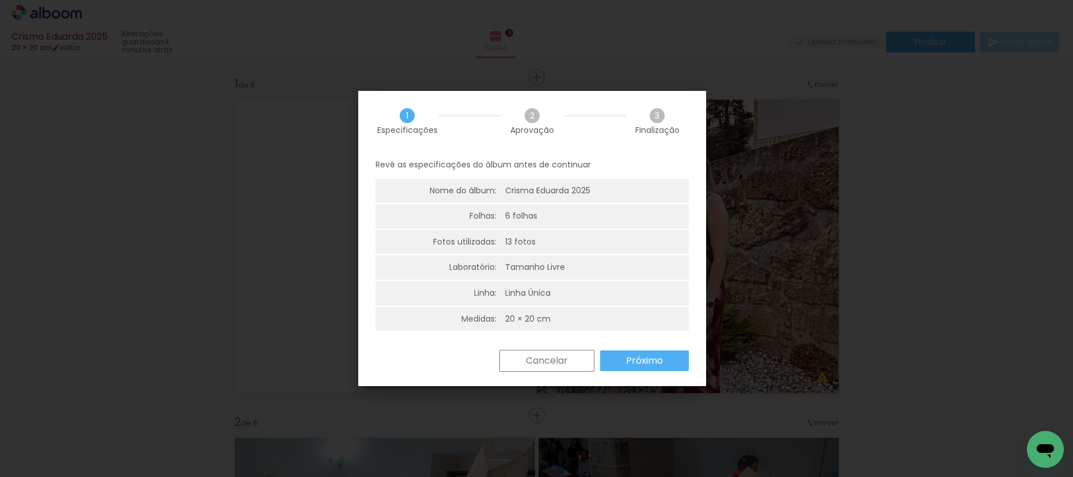
click at [642, 352] on paper-button "Próximo" at bounding box center [644, 361] width 89 height 21
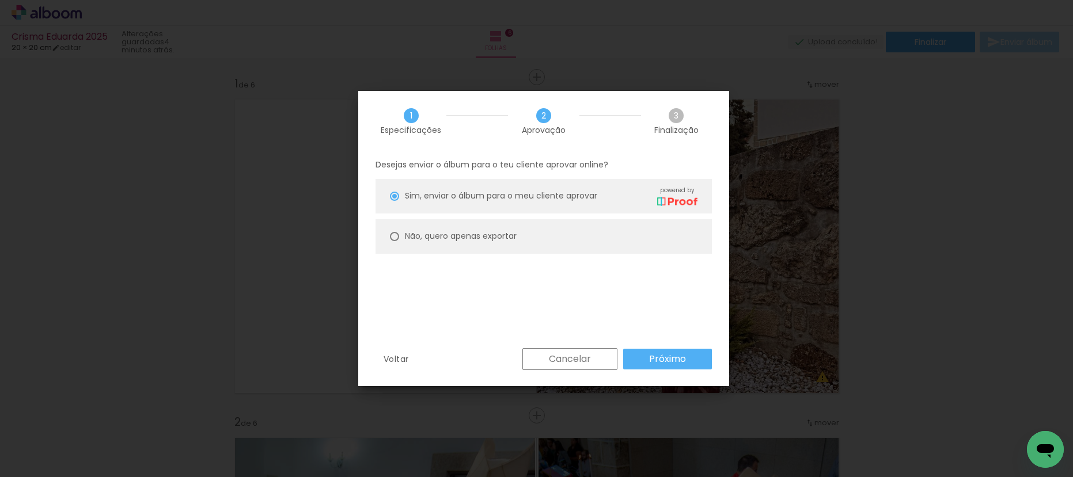
click at [0, 0] on slot "Não, quero apenas exportar" at bounding box center [0, 0] width 0 height 0
type paper-radio-button "on"
click at [640, 354] on paper-button "Próximo" at bounding box center [667, 359] width 89 height 21
type input "Alta, 300 DPI"
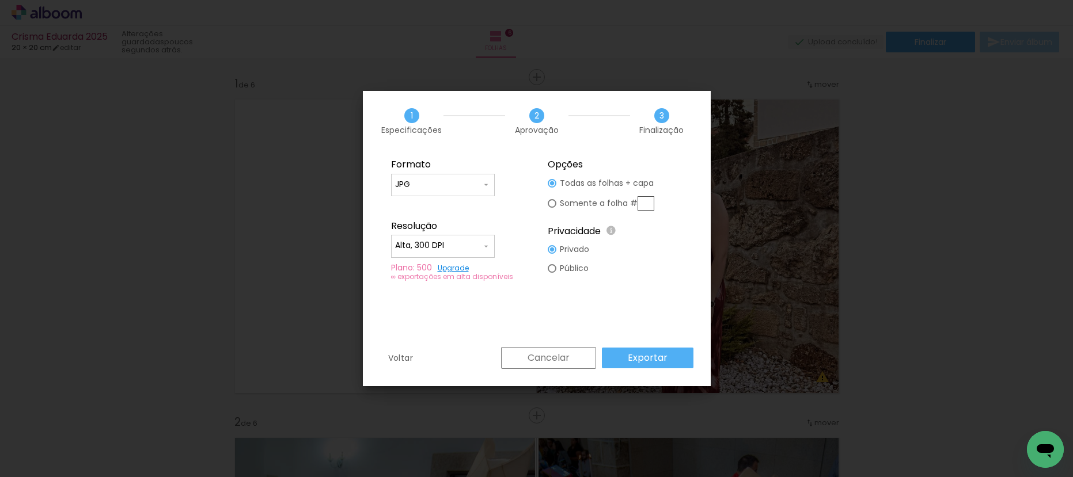
click at [652, 368] on paper-button "Exportar" at bounding box center [648, 358] width 92 height 21
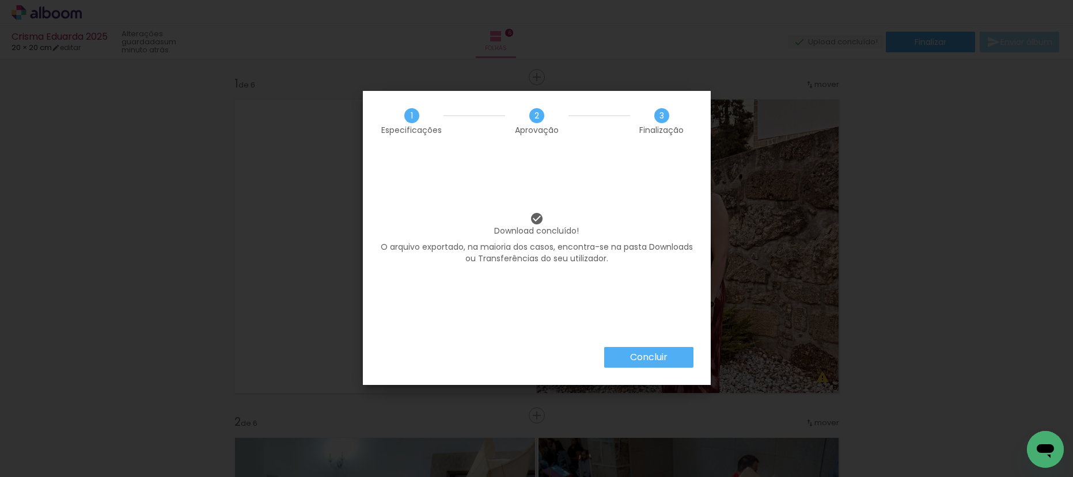
click at [0, 0] on slot "Concluir" at bounding box center [0, 0] width 0 height 0
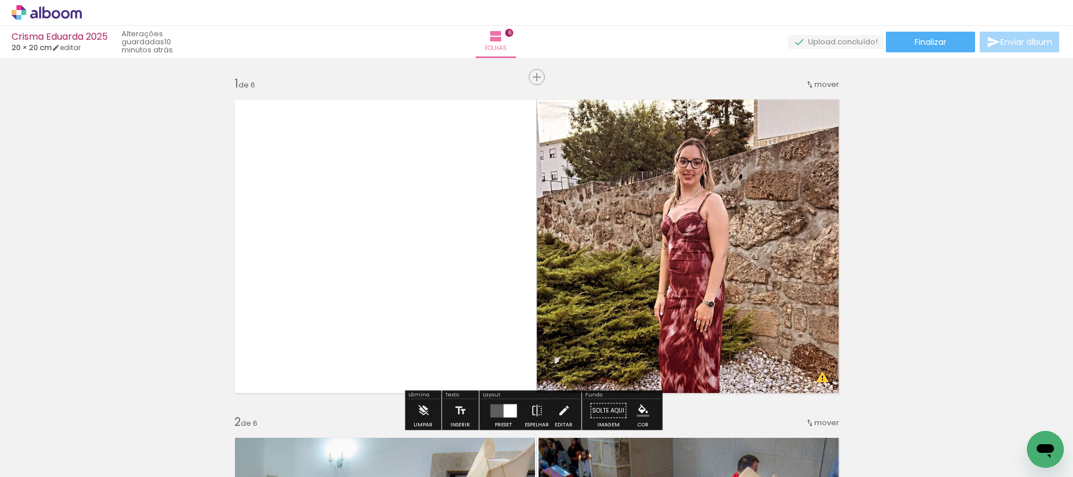
click at [67, 10] on icon at bounding box center [47, 12] width 70 height 15
